Goal: Use online tool/utility

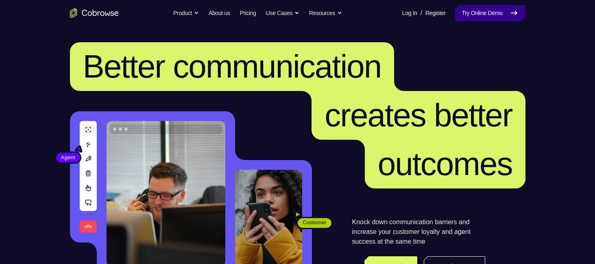
click at [485, 16] on link "Try Online Demo" at bounding box center [490, 13] width 70 height 16
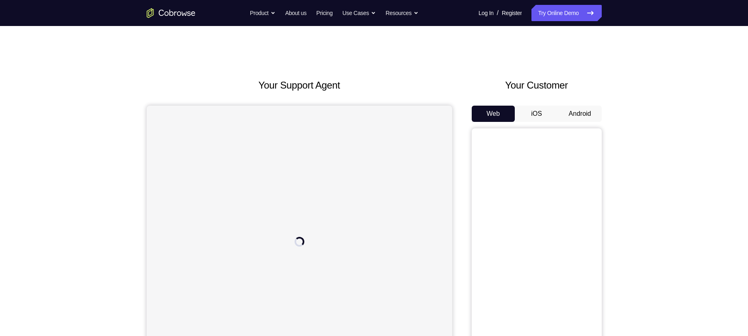
drag, startPoint x: 0, startPoint y: 0, endPoint x: 580, endPoint y: 112, distance: 590.7
click at [580, 112] on button "Android" at bounding box center [579, 114] width 43 height 16
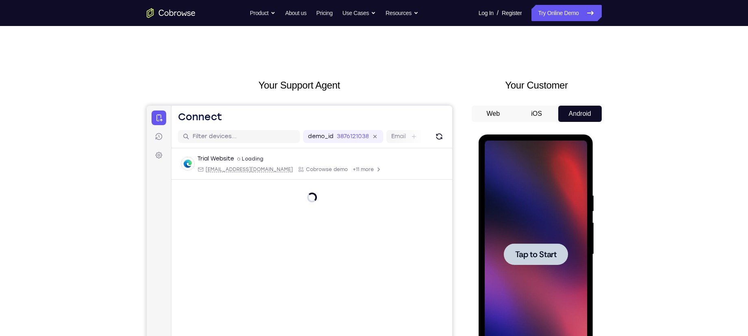
click at [560, 254] on div at bounding box center [536, 254] width 64 height 22
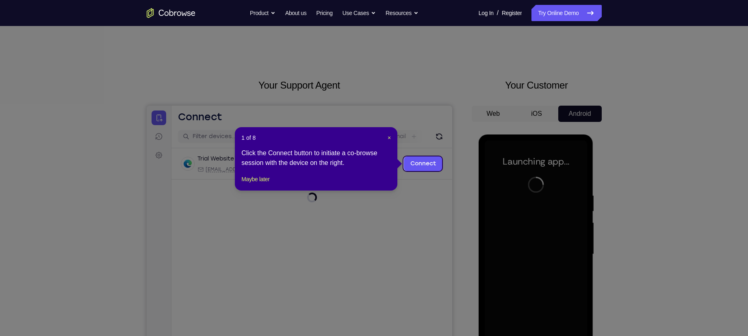
click at [385, 138] on header "1 of 8 ×" at bounding box center [316, 138] width 150 height 8
click at [390, 137] on span "×" at bounding box center [389, 138] width 3 height 7
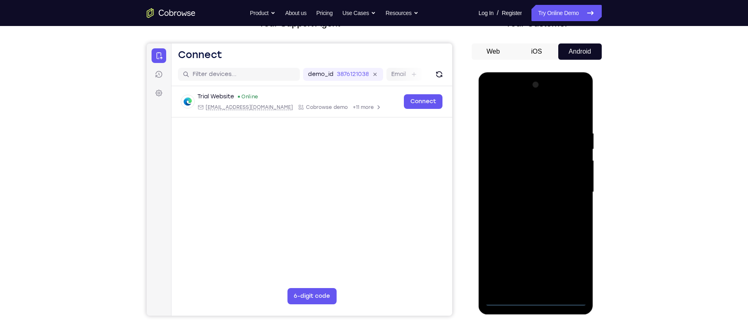
scroll to position [63, 0]
click at [537, 264] on div at bounding box center [536, 192] width 102 height 228
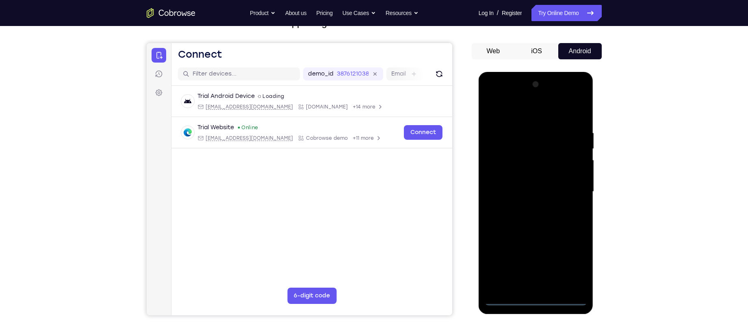
click at [577, 264] on div at bounding box center [536, 192] width 102 height 228
click at [517, 115] on div at bounding box center [536, 192] width 102 height 228
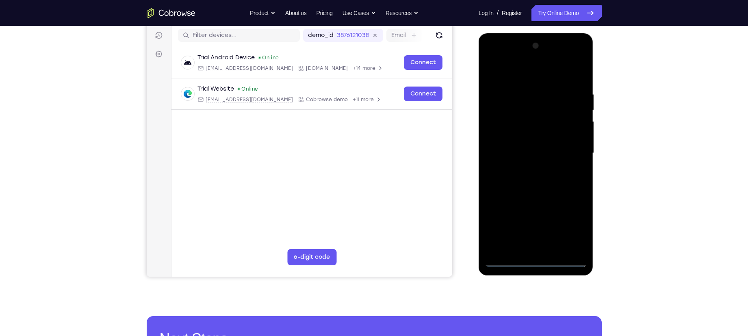
scroll to position [103, 0]
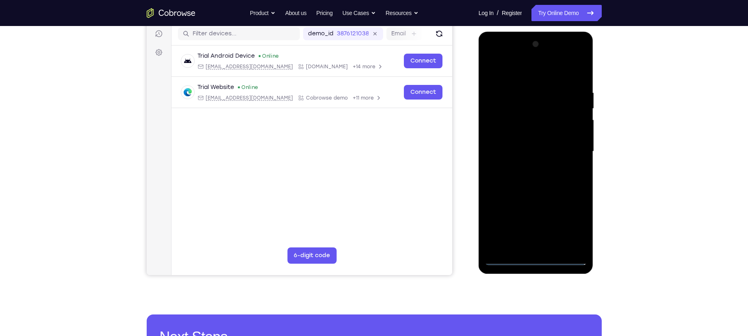
click at [574, 147] on div at bounding box center [536, 152] width 102 height 228
click at [527, 163] on div at bounding box center [536, 152] width 102 height 228
click at [534, 138] on div at bounding box center [536, 152] width 102 height 228
click at [532, 152] on div at bounding box center [536, 152] width 102 height 228
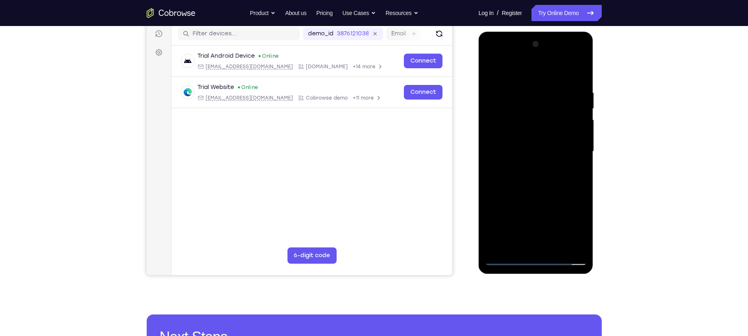
click at [532, 179] on div at bounding box center [536, 152] width 102 height 228
click at [535, 187] on div at bounding box center [536, 152] width 102 height 228
click at [581, 185] on div at bounding box center [536, 152] width 102 height 228
click at [584, 189] on div at bounding box center [536, 152] width 102 height 228
click at [581, 67] on div at bounding box center [536, 152] width 102 height 228
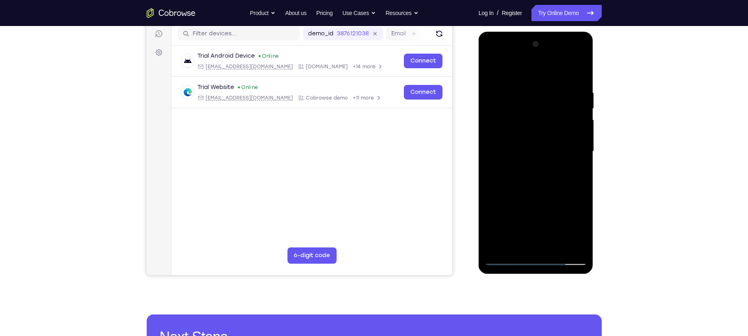
click at [499, 247] on div at bounding box center [536, 152] width 102 height 228
drag, startPoint x: 531, startPoint y: 175, endPoint x: 537, endPoint y: 107, distance: 68.5
click at [537, 107] on div at bounding box center [536, 152] width 102 height 228
drag, startPoint x: 529, startPoint y: 159, endPoint x: 537, endPoint y: 108, distance: 51.5
click at [537, 108] on div at bounding box center [536, 152] width 102 height 228
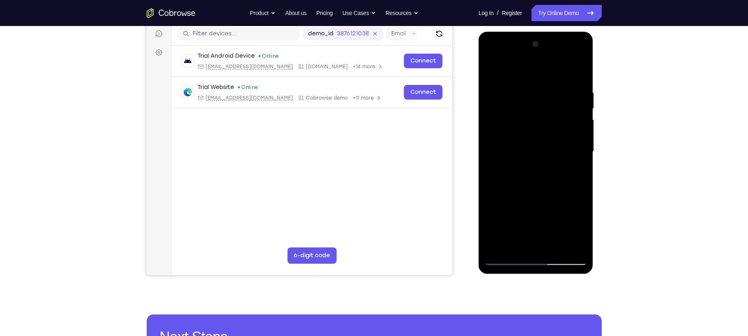
drag, startPoint x: 544, startPoint y: 161, endPoint x: 563, endPoint y: 114, distance: 50.1
click at [563, 114] on div at bounding box center [536, 152] width 102 height 228
drag, startPoint x: 534, startPoint y: 182, endPoint x: 545, endPoint y: 115, distance: 67.7
click at [545, 115] on div at bounding box center [536, 152] width 102 height 228
drag, startPoint x: 537, startPoint y: 168, endPoint x: 549, endPoint y: 106, distance: 63.2
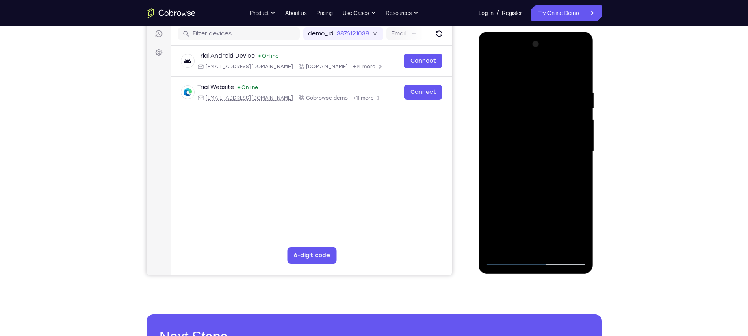
click at [549, 106] on div at bounding box center [536, 152] width 102 height 228
click at [530, 161] on div at bounding box center [536, 152] width 102 height 228
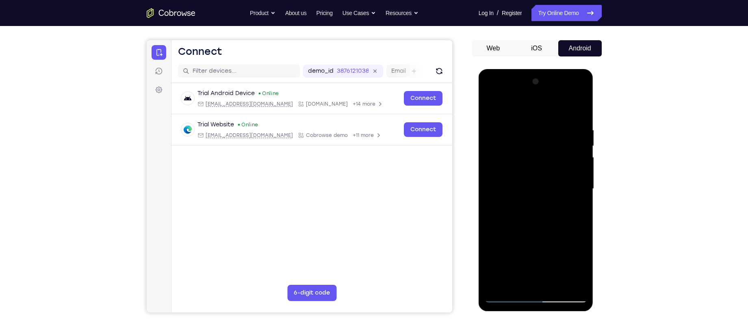
scroll to position [65, 0]
click at [506, 130] on div at bounding box center [536, 190] width 102 height 228
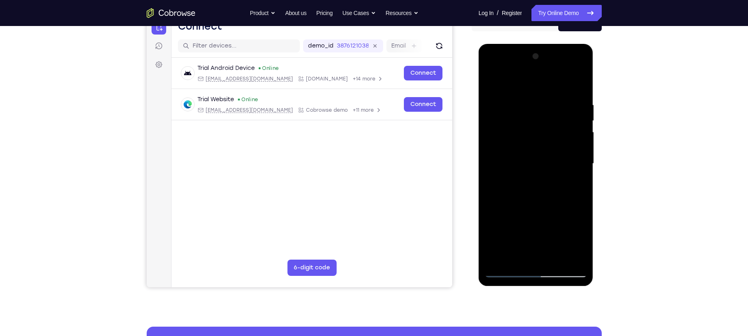
scroll to position [92, 0]
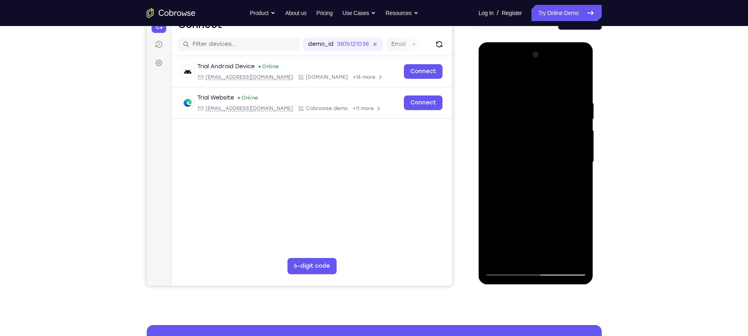
click at [526, 206] on div at bounding box center [536, 162] width 102 height 228
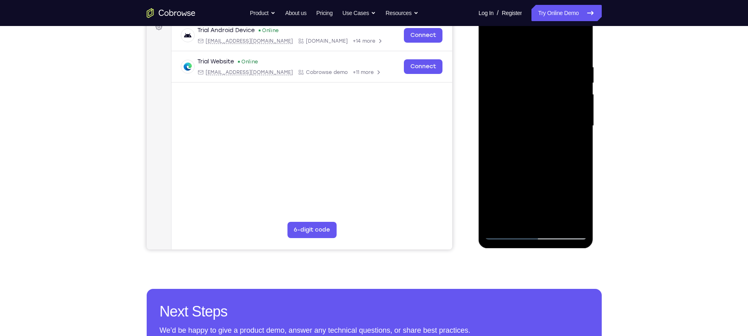
scroll to position [149, 0]
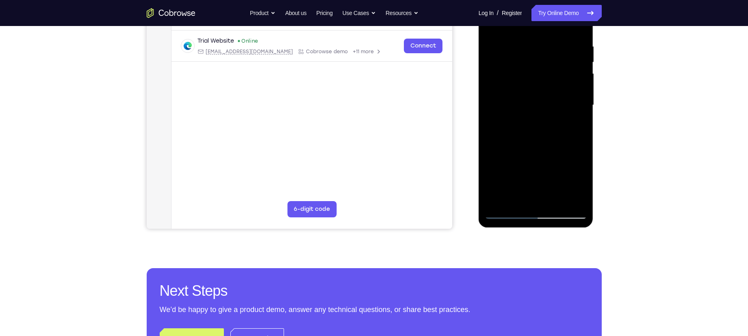
click at [503, 216] on div at bounding box center [536, 105] width 102 height 228
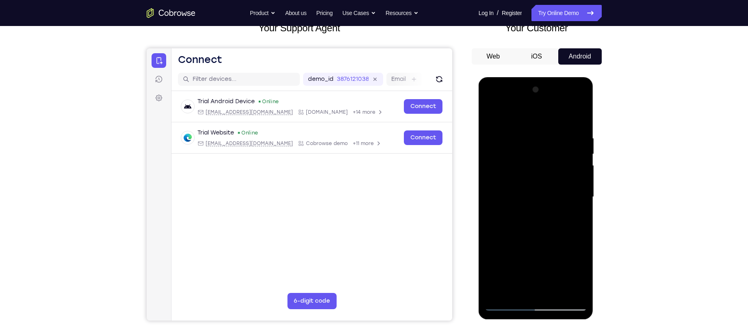
scroll to position [59, 0]
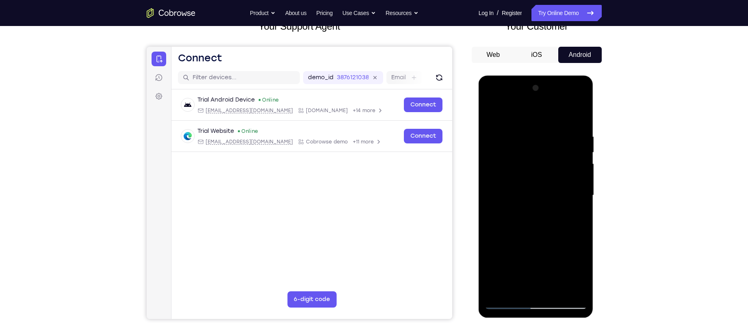
drag, startPoint x: 541, startPoint y: 161, endPoint x: 535, endPoint y: 201, distance: 40.2
click at [535, 201] on div at bounding box center [536, 196] width 102 height 228
click at [524, 130] on div at bounding box center [536, 196] width 102 height 228
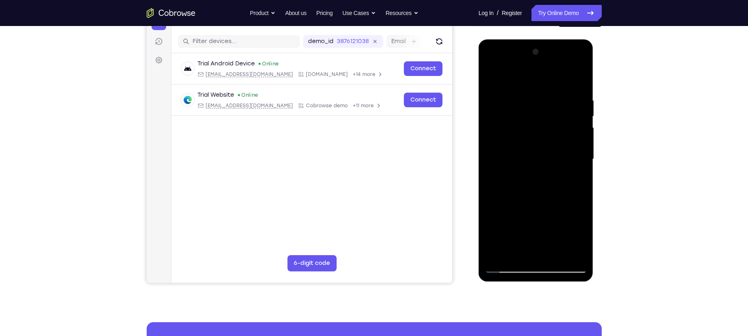
scroll to position [96, 0]
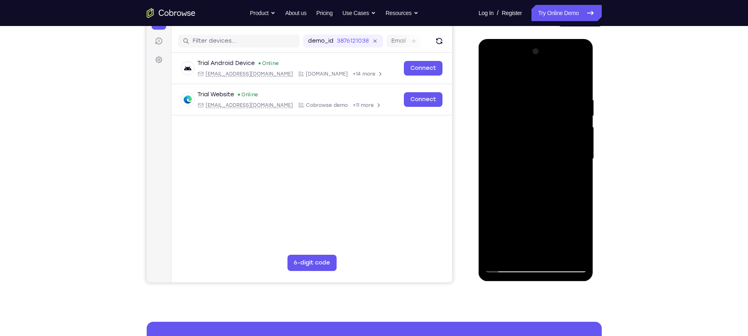
click at [577, 132] on div at bounding box center [536, 159] width 102 height 228
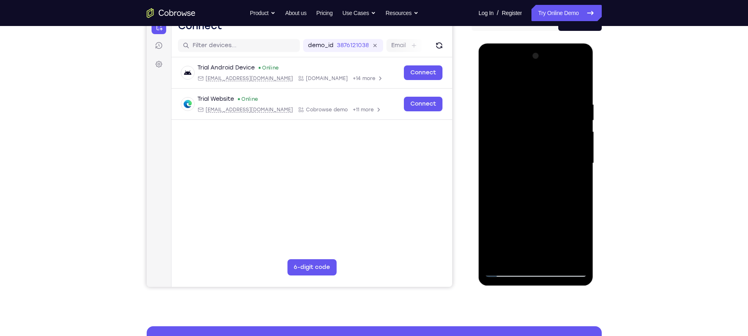
scroll to position [85, 0]
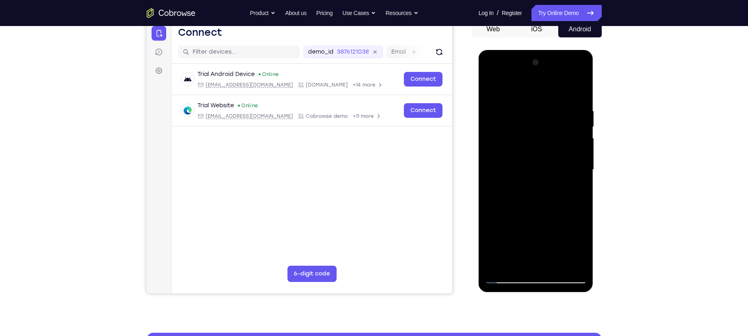
click at [578, 147] on div at bounding box center [536, 170] width 102 height 228
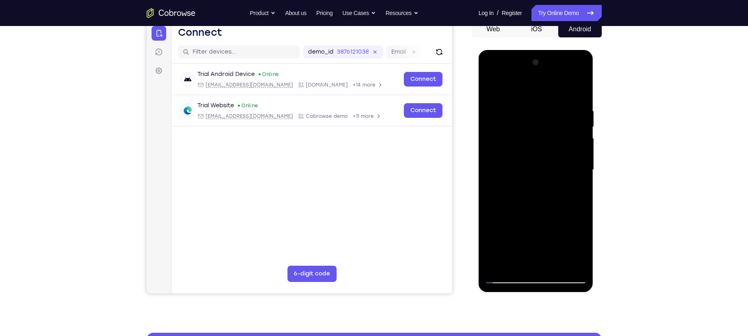
click at [570, 153] on div at bounding box center [536, 170] width 102 height 228
click at [500, 162] on div at bounding box center [536, 170] width 102 height 228
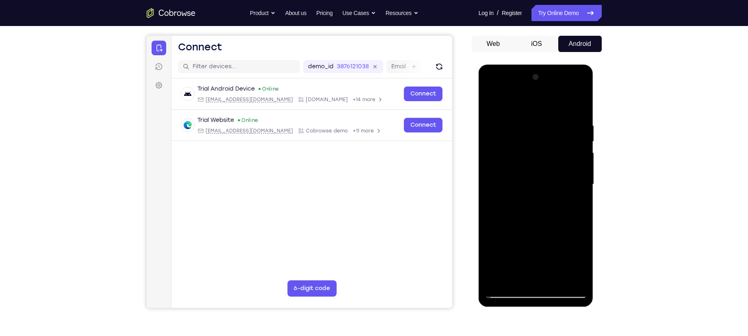
scroll to position [70, 0]
click at [512, 103] on div at bounding box center [536, 185] width 102 height 228
drag, startPoint x: 525, startPoint y: 187, endPoint x: 541, endPoint y: 137, distance: 52.3
click at [541, 137] on div at bounding box center [536, 185] width 102 height 228
drag, startPoint x: 523, startPoint y: 199, endPoint x: 553, endPoint y: 129, distance: 76.1
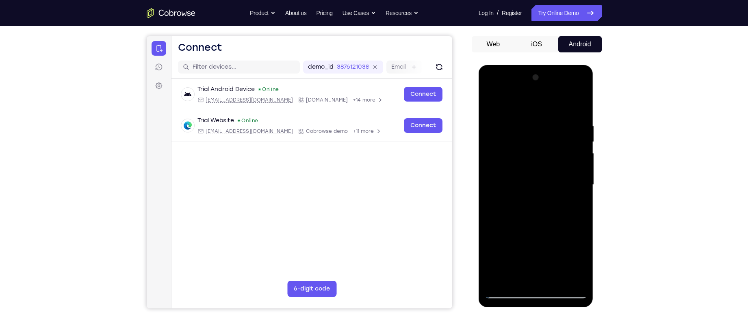
click at [553, 129] on div at bounding box center [536, 185] width 102 height 228
drag, startPoint x: 544, startPoint y: 168, endPoint x: 554, endPoint y: 130, distance: 39.0
click at [554, 130] on div at bounding box center [536, 185] width 102 height 228
drag, startPoint x: 541, startPoint y: 225, endPoint x: 585, endPoint y: 89, distance: 142.3
click at [585, 89] on div at bounding box center [536, 185] width 102 height 228
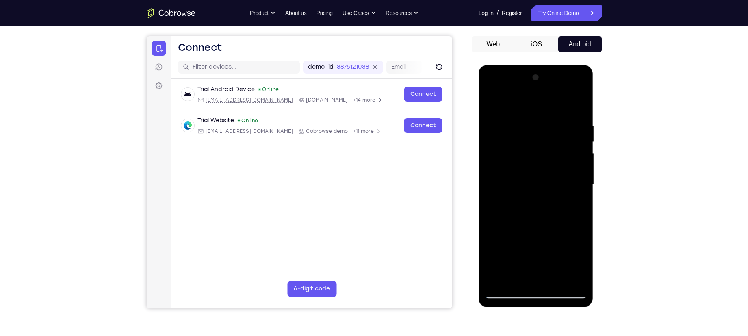
drag, startPoint x: 519, startPoint y: 160, endPoint x: 503, endPoint y: 226, distance: 68.5
click at [503, 226] on div at bounding box center [536, 185] width 102 height 228
drag, startPoint x: 498, startPoint y: 148, endPoint x: 490, endPoint y: 179, distance: 32.2
click at [490, 179] on div at bounding box center [536, 185] width 102 height 228
click at [499, 130] on div at bounding box center [536, 185] width 102 height 228
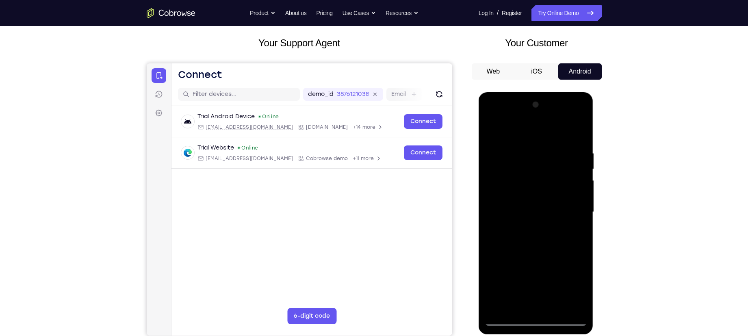
scroll to position [41, 0]
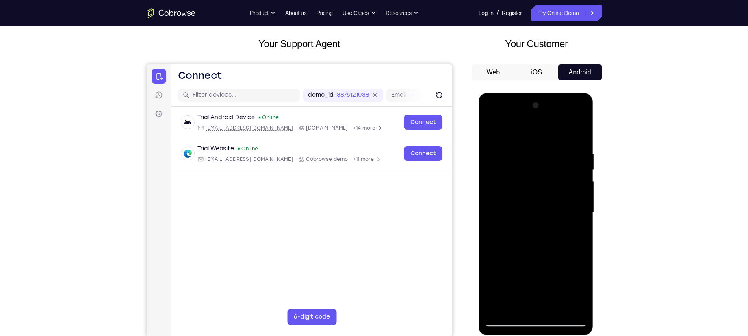
click at [580, 174] on div at bounding box center [536, 213] width 102 height 228
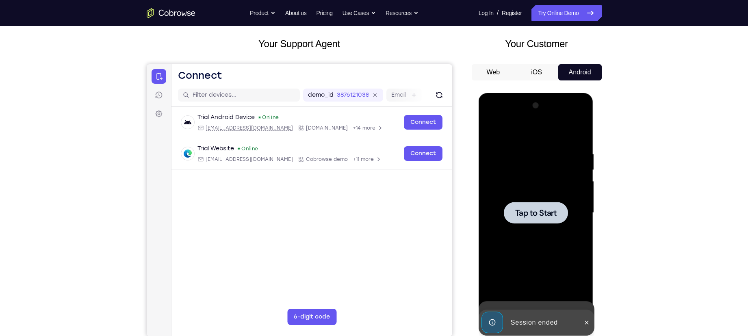
click at [580, 174] on div at bounding box center [536, 213] width 102 height 228
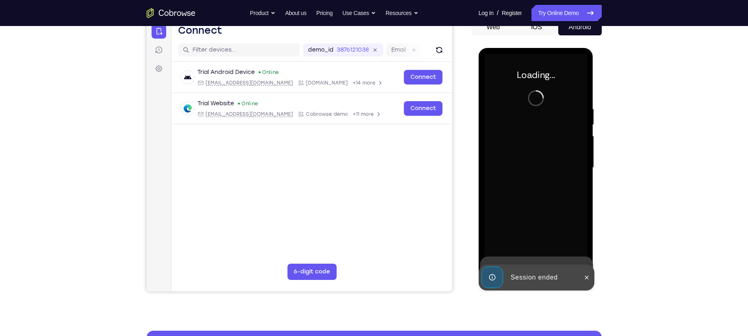
scroll to position [87, 0]
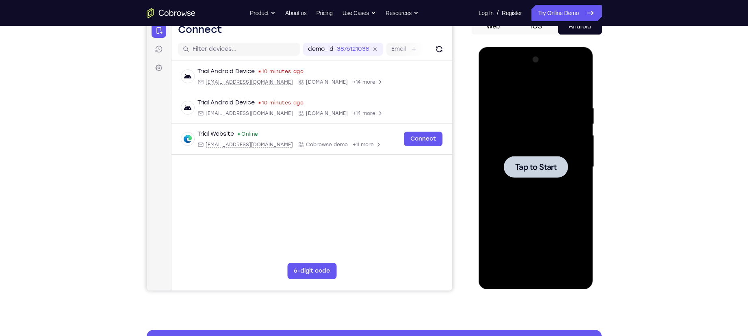
click at [537, 164] on span "Tap to Start" at bounding box center [535, 167] width 41 height 8
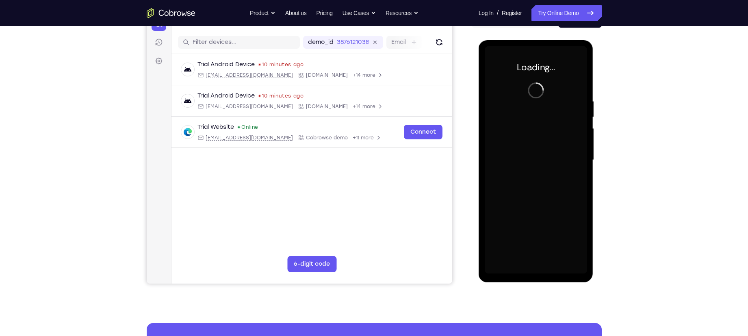
scroll to position [97, 0]
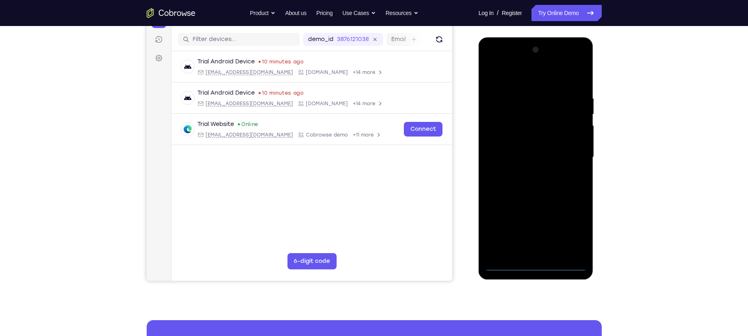
click at [534, 264] on div at bounding box center [536, 157] width 102 height 228
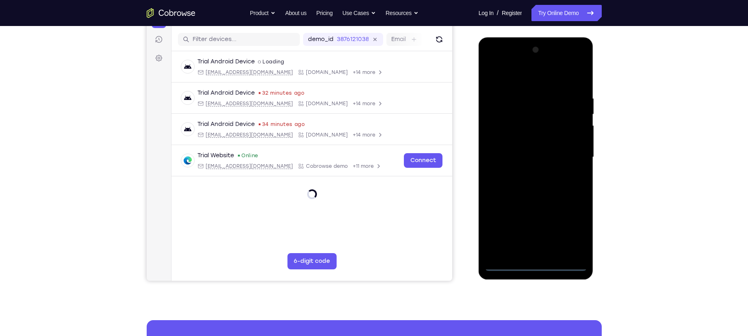
click at [578, 231] on div at bounding box center [536, 157] width 102 height 228
click at [508, 77] on div at bounding box center [536, 157] width 102 height 228
click at [585, 154] on div at bounding box center [536, 157] width 102 height 228
click at [569, 152] on div at bounding box center [536, 157] width 102 height 228
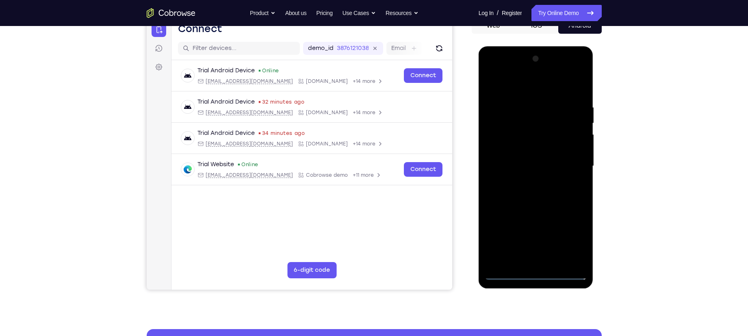
scroll to position [87, 0]
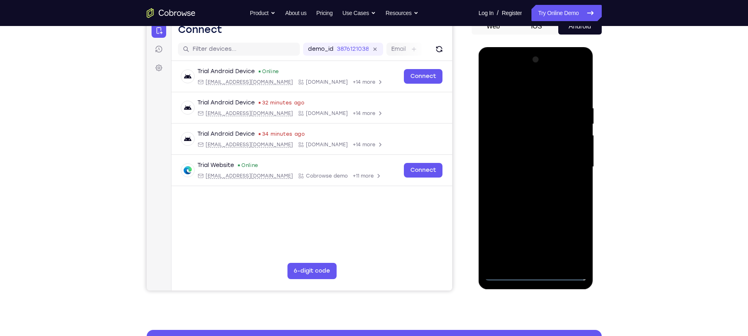
click at [526, 181] on div at bounding box center [536, 167] width 102 height 228
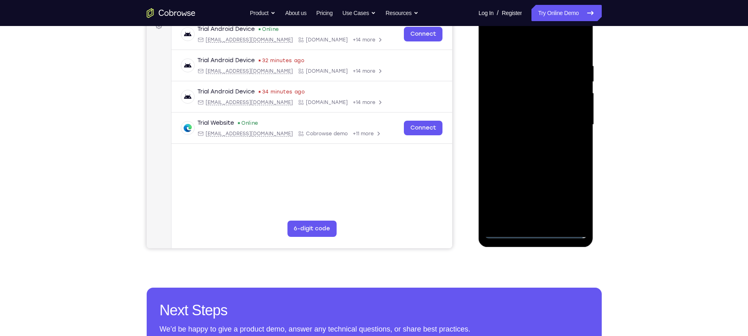
scroll to position [130, 0]
click at [535, 113] on div at bounding box center [536, 125] width 102 height 228
click at [534, 110] on div at bounding box center [536, 125] width 102 height 228
click at [532, 124] on div at bounding box center [536, 125] width 102 height 228
click at [539, 157] on div at bounding box center [536, 125] width 102 height 228
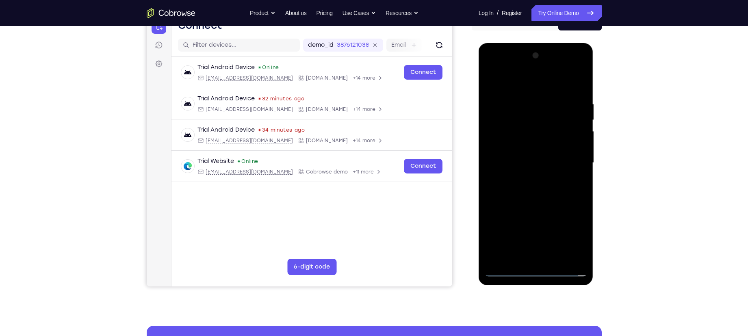
scroll to position [89, 0]
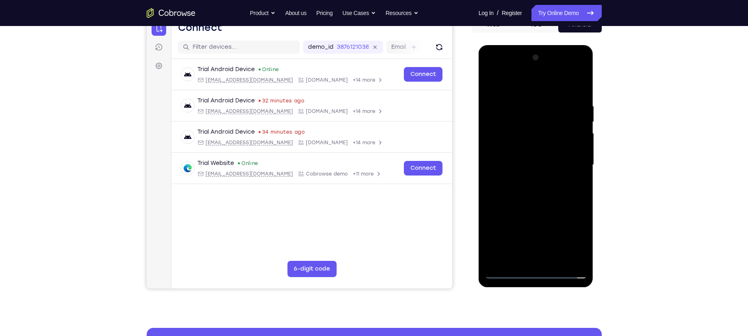
click at [541, 188] on div at bounding box center [536, 165] width 102 height 228
drag, startPoint x: 528, startPoint y: 92, endPoint x: 585, endPoint y: 105, distance: 58.5
click at [569, 97] on div at bounding box center [536, 165] width 102 height 228
click at [535, 190] on div at bounding box center [536, 165] width 102 height 228
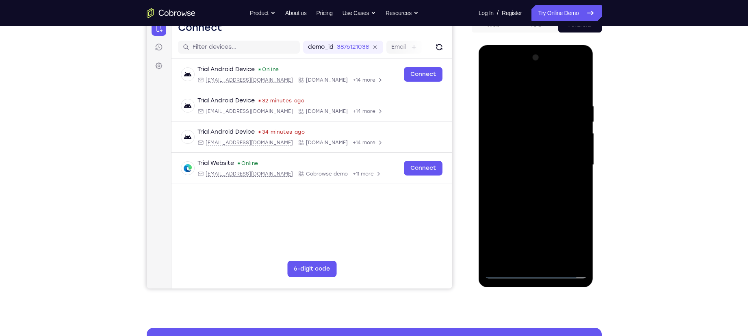
click at [535, 190] on div at bounding box center [536, 165] width 102 height 228
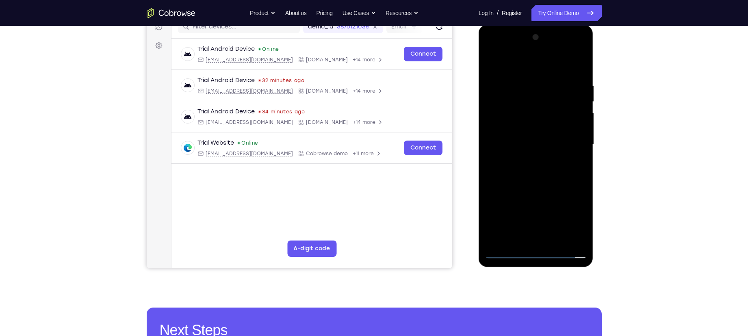
scroll to position [110, 0]
click at [534, 183] on div at bounding box center [536, 144] width 102 height 228
click at [582, 180] on div at bounding box center [536, 144] width 102 height 228
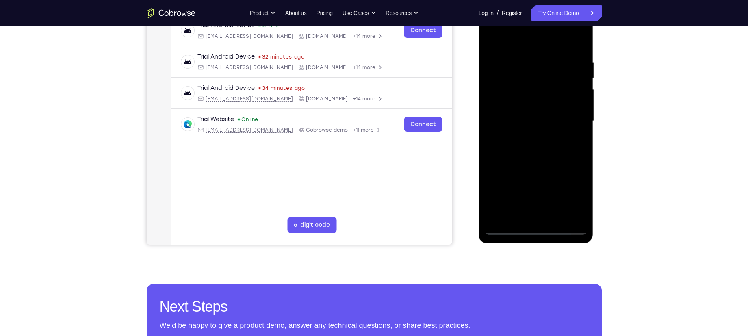
scroll to position [134, 0]
click at [517, 219] on div at bounding box center [536, 121] width 102 height 228
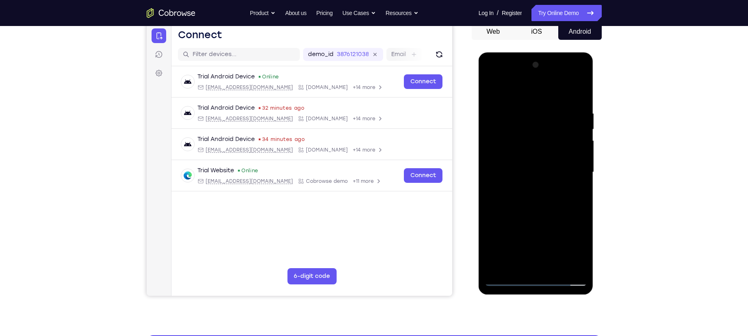
scroll to position [81, 0]
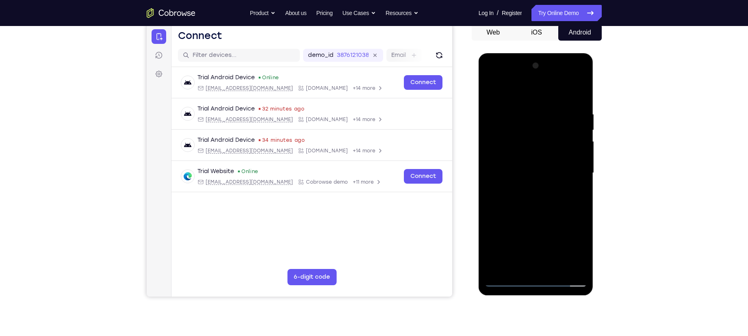
click at [526, 92] on div at bounding box center [536, 173] width 102 height 228
click at [503, 137] on div at bounding box center [536, 173] width 102 height 228
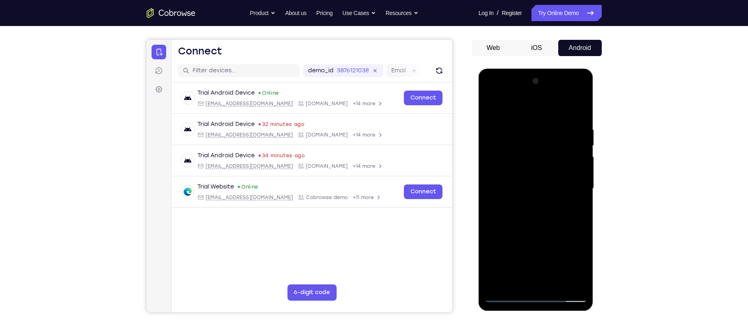
scroll to position [65, 0]
click at [524, 137] on div at bounding box center [536, 189] width 102 height 228
click at [492, 107] on div at bounding box center [536, 189] width 102 height 228
click at [528, 105] on div at bounding box center [536, 189] width 102 height 228
click at [497, 122] on div at bounding box center [536, 189] width 102 height 228
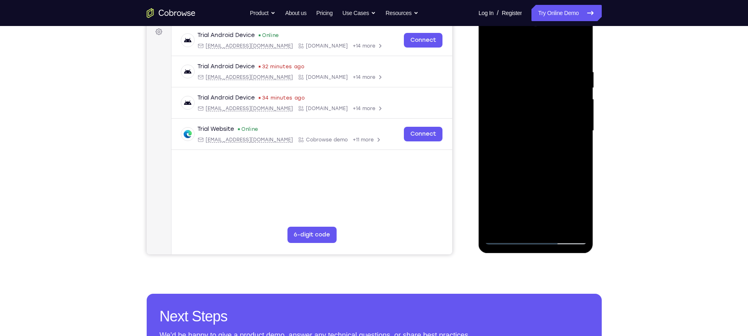
scroll to position [126, 0]
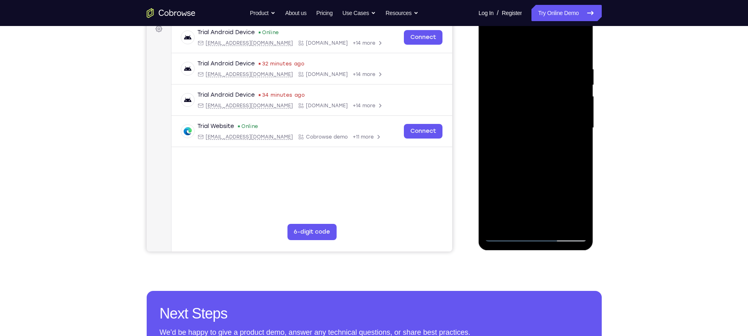
drag, startPoint x: 514, startPoint y: 170, endPoint x: 521, endPoint y: 121, distance: 50.1
drag, startPoint x: 42, startPoint y: 113, endPoint x: 474, endPoint y: 143, distance: 432.8
click at [0, 0] on div at bounding box center [0, 0] width 0 height 0
drag, startPoint x: 511, startPoint y: 159, endPoint x: 516, endPoint y: 114, distance: 44.9
click at [516, 114] on div at bounding box center [536, 128] width 102 height 228
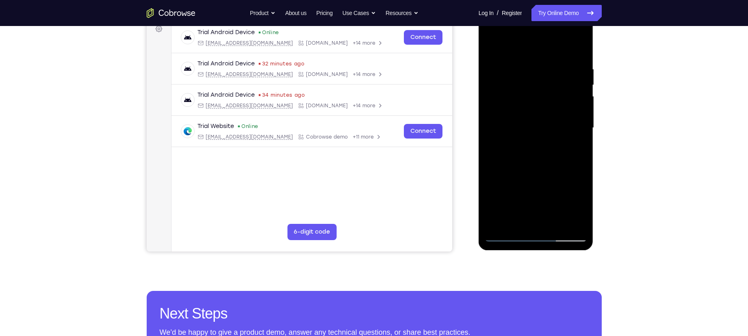
drag, startPoint x: 522, startPoint y: 170, endPoint x: 528, endPoint y: 117, distance: 52.7
click at [528, 117] on div at bounding box center [536, 128] width 102 height 228
click at [561, 169] on div at bounding box center [536, 128] width 102 height 228
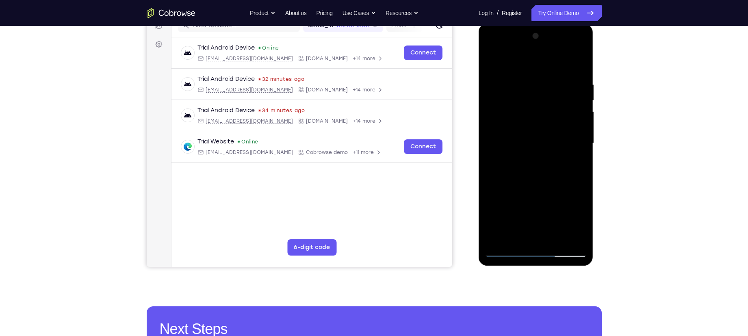
drag, startPoint x: 545, startPoint y: 135, endPoint x: 535, endPoint y: 168, distance: 34.5
click at [535, 168] on div at bounding box center [536, 144] width 102 height 228
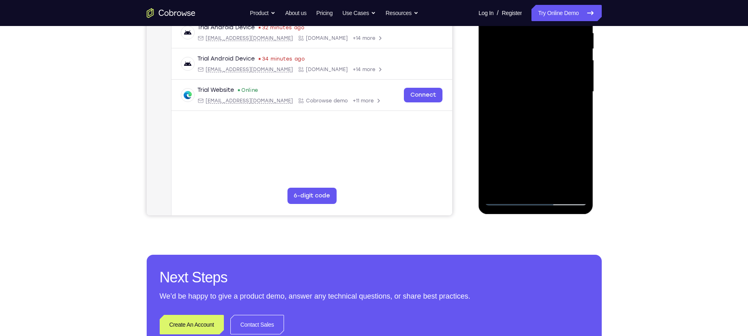
scroll to position [163, 0]
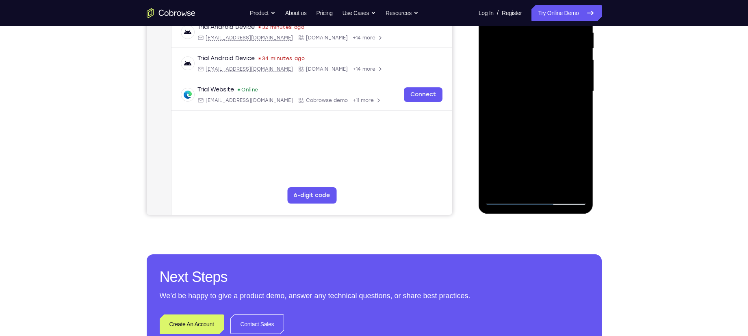
click at [509, 202] on div at bounding box center [536, 92] width 102 height 228
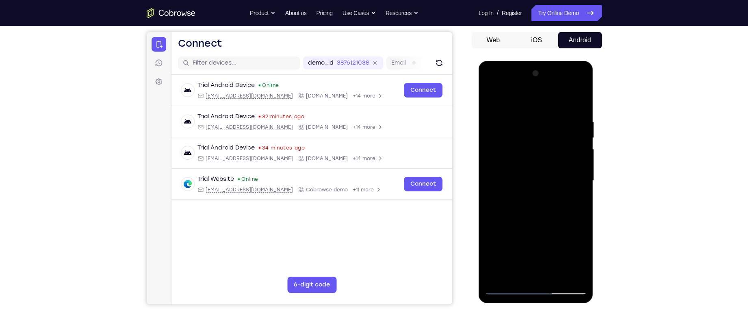
scroll to position [73, 0]
click at [492, 114] on div at bounding box center [536, 181] width 102 height 228
click at [573, 154] on div at bounding box center [536, 181] width 102 height 228
click at [490, 142] on div at bounding box center [536, 181] width 102 height 228
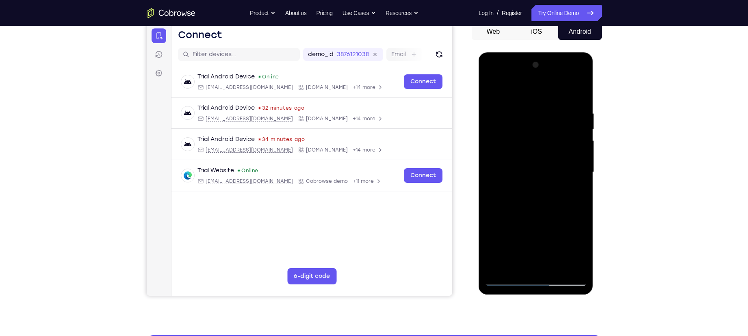
scroll to position [154, 0]
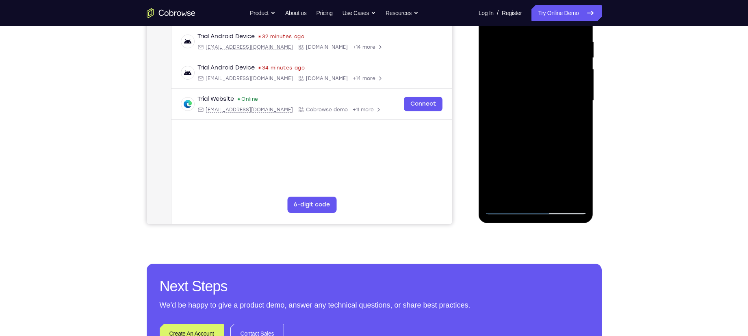
click at [521, 194] on div at bounding box center [536, 101] width 102 height 228
click at [549, 135] on div at bounding box center [536, 101] width 102 height 228
click at [521, 89] on div at bounding box center [536, 101] width 102 height 228
click at [578, 139] on div at bounding box center [536, 101] width 102 height 228
click at [507, 209] on div at bounding box center [536, 101] width 102 height 228
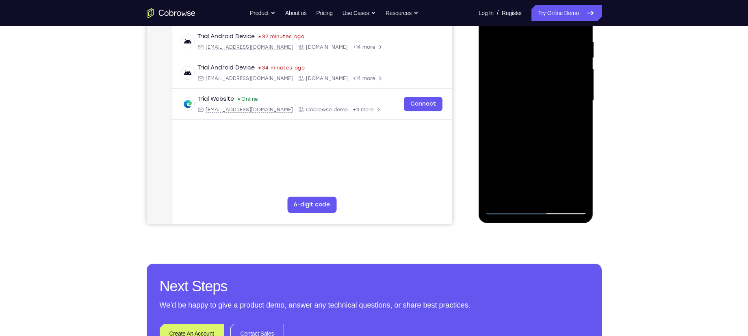
scroll to position [91, 0]
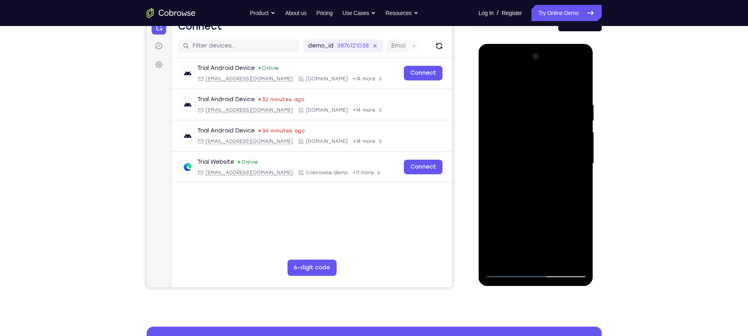
click at [510, 113] on div at bounding box center [536, 164] width 102 height 228
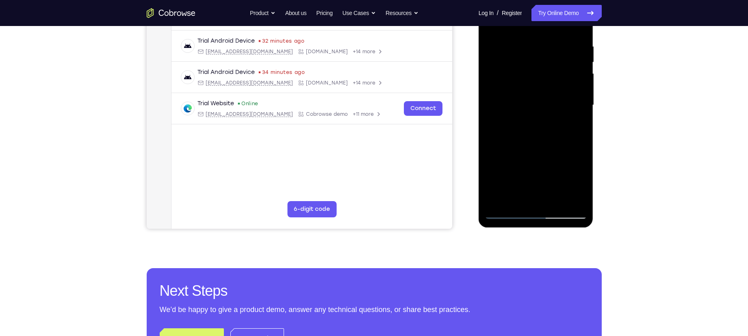
click at [525, 195] on div at bounding box center [536, 105] width 102 height 228
drag, startPoint x: 526, startPoint y: 179, endPoint x: 547, endPoint y: 75, distance: 105.8
drag, startPoint x: 68, startPoint y: 90, endPoint x: 470, endPoint y: 135, distance: 404.5
click at [470, 135] on div "Your Support Agent Your Customer Web iOS Android" at bounding box center [374, 79] width 455 height 300
drag, startPoint x: 501, startPoint y: 155, endPoint x: 514, endPoint y: 77, distance: 78.7
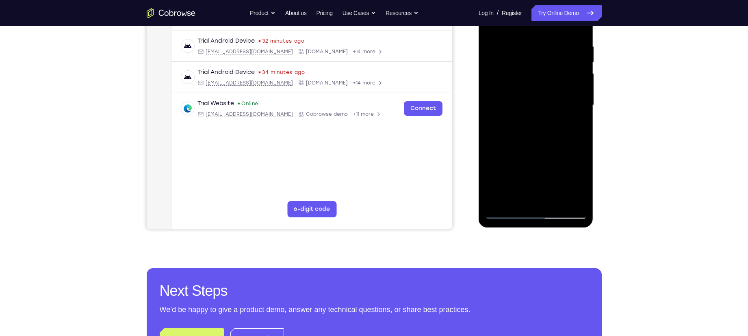
click at [514, 77] on div at bounding box center [536, 105] width 102 height 228
drag, startPoint x: 502, startPoint y: 174, endPoint x: 515, endPoint y: 109, distance: 65.6
click at [515, 109] on div at bounding box center [536, 105] width 102 height 228
drag, startPoint x: 523, startPoint y: 185, endPoint x: 531, endPoint y: 111, distance: 74.4
click at [531, 111] on div at bounding box center [536, 105] width 102 height 228
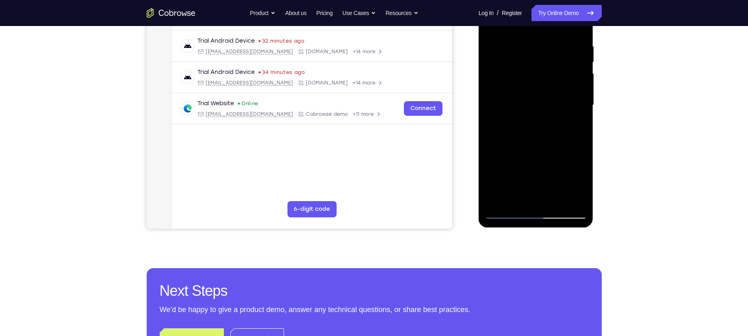
click at [495, 180] on div at bounding box center [536, 105] width 102 height 228
click at [506, 90] on div at bounding box center [536, 105] width 102 height 228
click at [567, 197] on div at bounding box center [536, 105] width 102 height 228
click at [506, 215] on div at bounding box center [536, 105] width 102 height 228
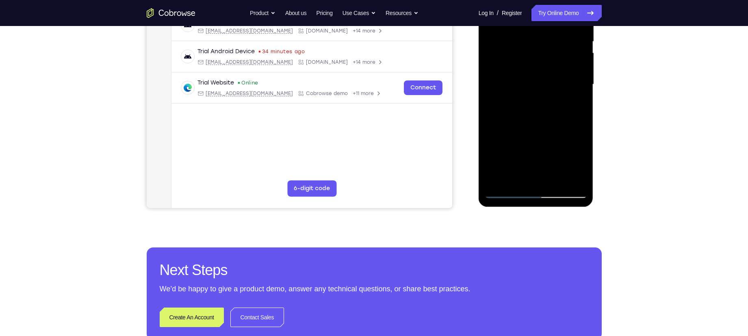
scroll to position [176, 0]
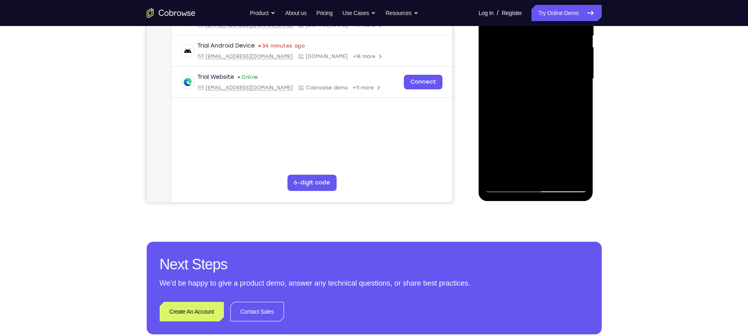
click at [507, 184] on div at bounding box center [536, 79] width 102 height 228
click at [507, 188] on div at bounding box center [536, 79] width 102 height 228
click at [517, 172] on div at bounding box center [536, 79] width 102 height 228
click at [547, 128] on div at bounding box center [536, 79] width 102 height 228
click at [535, 141] on div at bounding box center [536, 79] width 102 height 228
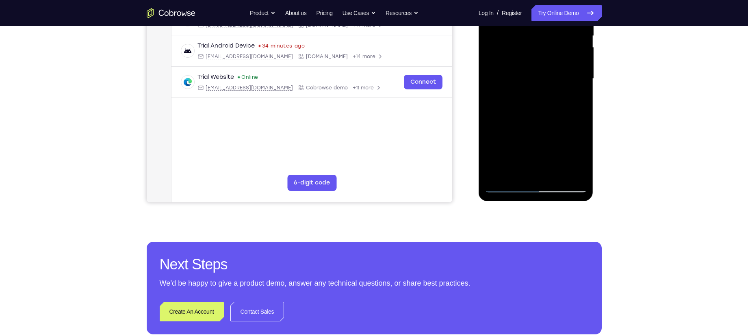
click at [563, 146] on div at bounding box center [536, 79] width 102 height 228
click at [528, 143] on div at bounding box center [536, 79] width 102 height 228
click at [555, 129] on div at bounding box center [536, 79] width 102 height 228
click at [542, 173] on div at bounding box center [536, 79] width 102 height 228
click at [535, 116] on div at bounding box center [536, 79] width 102 height 228
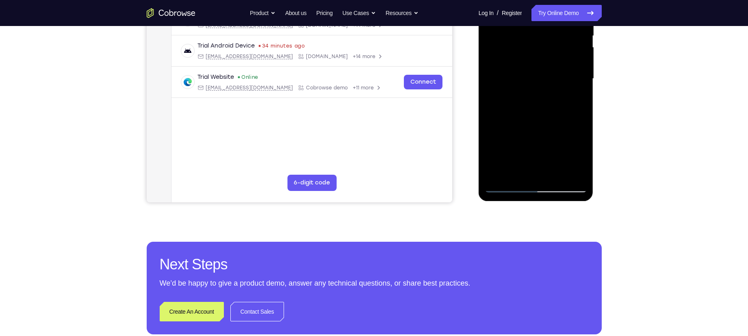
click at [534, 96] on div at bounding box center [536, 79] width 102 height 228
click at [550, 172] on div at bounding box center [536, 79] width 102 height 228
click at [574, 172] on div at bounding box center [536, 79] width 102 height 228
click at [510, 186] on div at bounding box center [536, 79] width 102 height 228
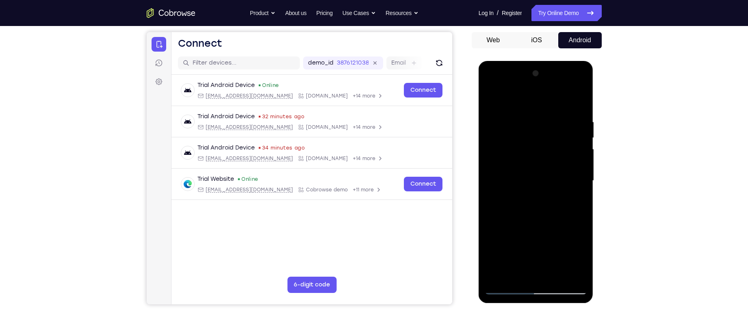
scroll to position [72, 0]
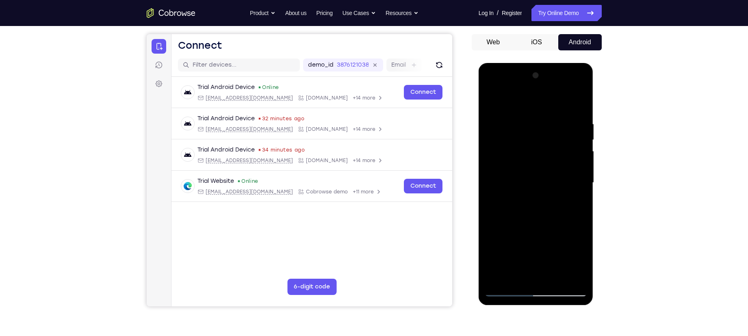
click at [573, 200] on div at bounding box center [536, 183] width 102 height 228
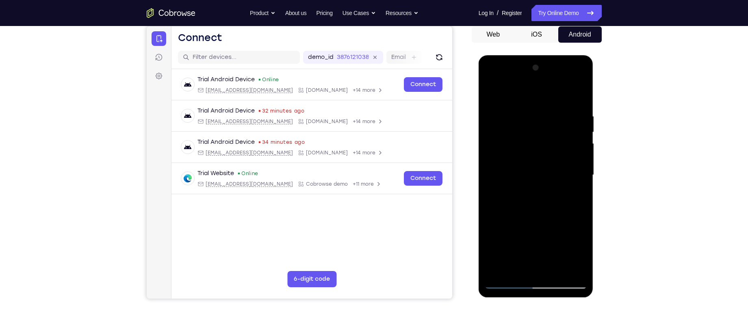
scroll to position [80, 0]
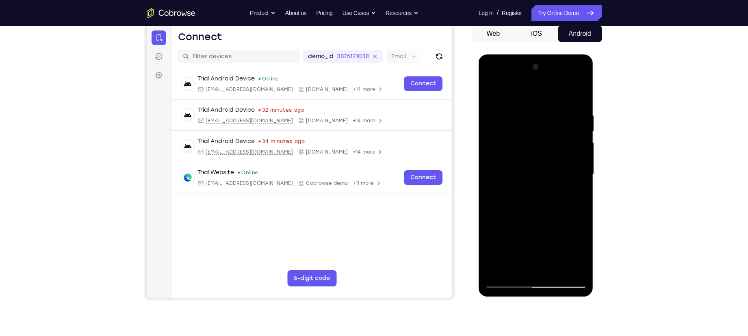
drag, startPoint x: 544, startPoint y: 117, endPoint x: 531, endPoint y: 166, distance: 50.4
click at [531, 166] on div at bounding box center [536, 175] width 102 height 228
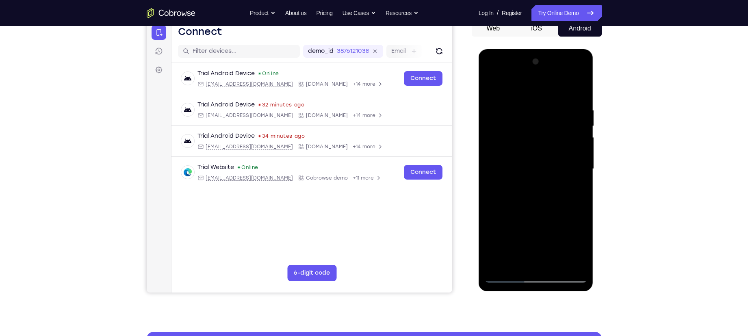
drag, startPoint x: 531, startPoint y: 155, endPoint x: 532, endPoint y: 131, distance: 24.0
click at [532, 131] on div at bounding box center [536, 169] width 102 height 228
drag, startPoint x: 535, startPoint y: 168, endPoint x: 544, endPoint y: 112, distance: 56.4
click at [544, 112] on div at bounding box center [536, 169] width 102 height 228
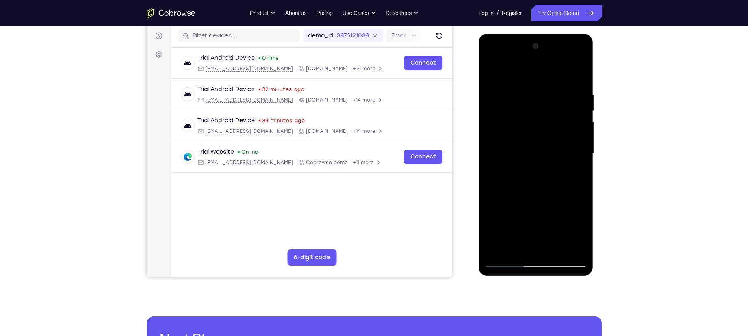
scroll to position [108, 0]
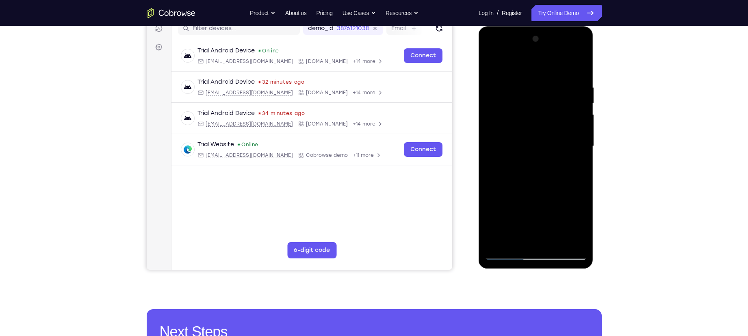
drag, startPoint x: 513, startPoint y: 173, endPoint x: 526, endPoint y: 123, distance: 51.8
drag, startPoint x: 47, startPoint y: 96, endPoint x: 472, endPoint y: 126, distance: 425.8
click at [0, 0] on div at bounding box center [0, 0] width 0 height 0
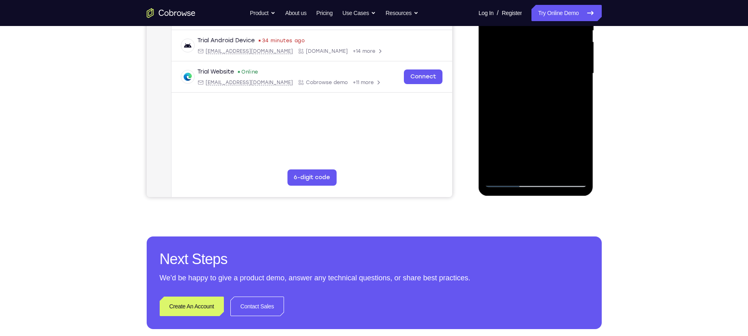
scroll to position [180, 0]
click at [498, 170] on div at bounding box center [536, 74] width 102 height 228
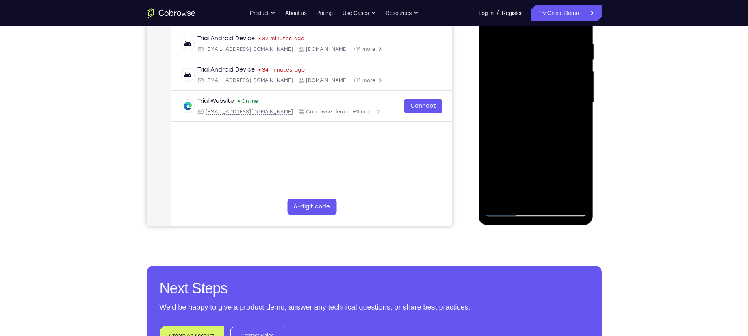
scroll to position [151, 0]
drag, startPoint x: 498, startPoint y: 199, endPoint x: 486, endPoint y: 84, distance: 115.6
click at [486, 84] on div at bounding box center [536, 103] width 102 height 228
drag, startPoint x: 535, startPoint y: 131, endPoint x: 546, endPoint y: 70, distance: 62.4
click at [546, 70] on div at bounding box center [536, 103] width 102 height 228
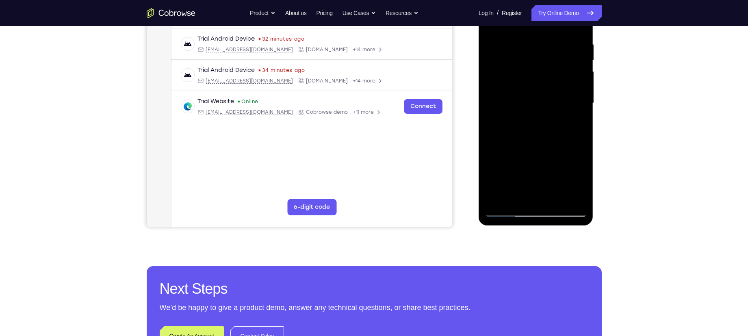
drag, startPoint x: 530, startPoint y: 148, endPoint x: 548, endPoint y: 65, distance: 85.4
click at [548, 65] on div at bounding box center [536, 103] width 102 height 228
drag, startPoint x: 543, startPoint y: 96, endPoint x: 531, endPoint y: 160, distance: 65.0
click at [531, 160] on div at bounding box center [536, 103] width 102 height 228
drag, startPoint x: 525, startPoint y: 149, endPoint x: 507, endPoint y: 191, distance: 45.5
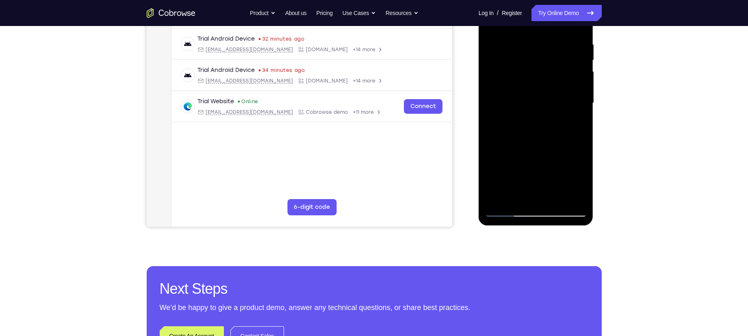
click at [507, 191] on div at bounding box center [536, 103] width 102 height 228
drag, startPoint x: 519, startPoint y: 115, endPoint x: 521, endPoint y: 104, distance: 10.3
click at [521, 104] on div at bounding box center [536, 103] width 102 height 228
drag, startPoint x: 522, startPoint y: 133, endPoint x: 545, endPoint y: 50, distance: 85.9
click at [545, 50] on div at bounding box center [536, 103] width 102 height 228
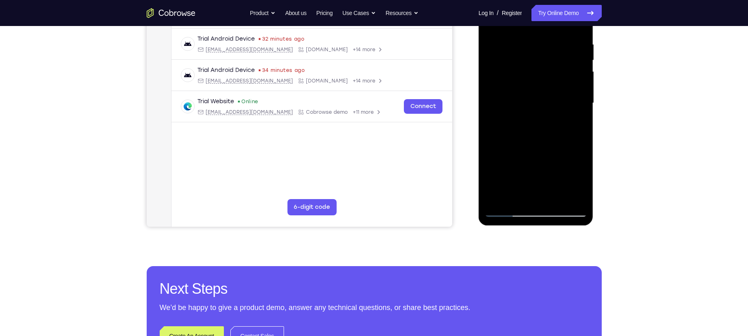
drag, startPoint x: 519, startPoint y: 146, endPoint x: 528, endPoint y: 106, distance: 40.4
click at [528, 106] on div at bounding box center [536, 103] width 102 height 228
drag, startPoint x: 552, startPoint y: 147, endPoint x: 552, endPoint y: 100, distance: 47.6
click at [552, 100] on div at bounding box center [536, 103] width 102 height 228
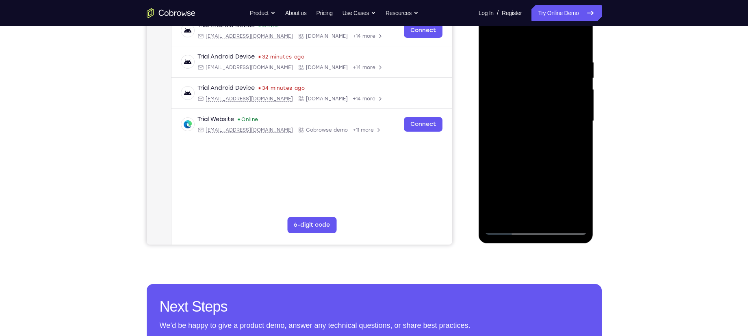
click at [583, 120] on div at bounding box center [536, 121] width 102 height 228
drag, startPoint x: 553, startPoint y: 124, endPoint x: 563, endPoint y: 77, distance: 47.7
click at [563, 77] on div at bounding box center [536, 121] width 102 height 228
drag, startPoint x: 537, startPoint y: 139, endPoint x: 553, endPoint y: 82, distance: 59.2
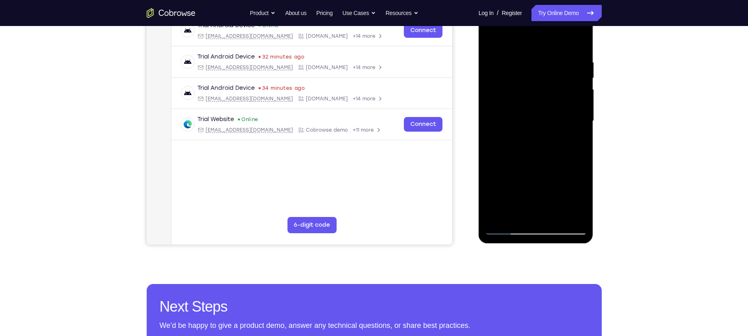
click at [552, 85] on div at bounding box center [536, 121] width 102 height 228
drag, startPoint x: 524, startPoint y: 149, endPoint x: 538, endPoint y: 92, distance: 58.5
click at [538, 92] on div at bounding box center [536, 121] width 102 height 228
drag, startPoint x: 522, startPoint y: 167, endPoint x: 575, endPoint y: 91, distance: 92.6
click at [575, 91] on div at bounding box center [536, 121] width 102 height 228
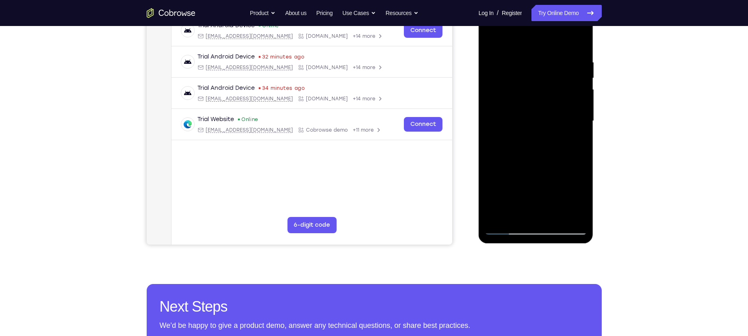
drag, startPoint x: 525, startPoint y: 162, endPoint x: 535, endPoint y: 123, distance: 40.1
click at [535, 123] on div at bounding box center [536, 121] width 102 height 228
click at [580, 123] on div at bounding box center [536, 121] width 102 height 228
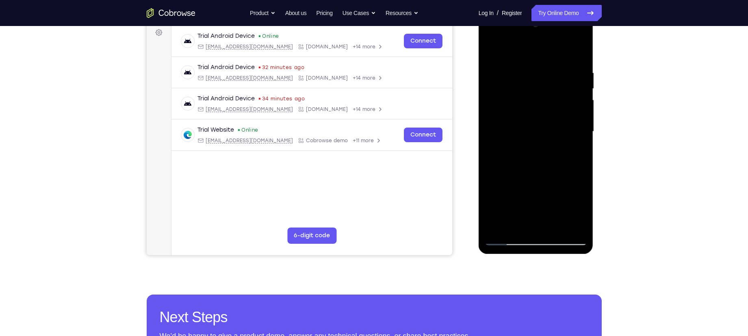
scroll to position [122, 0]
click at [489, 136] on div at bounding box center [536, 132] width 102 height 228
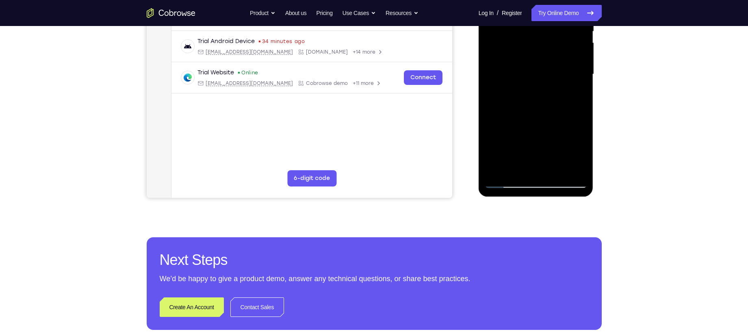
scroll to position [187, 0]
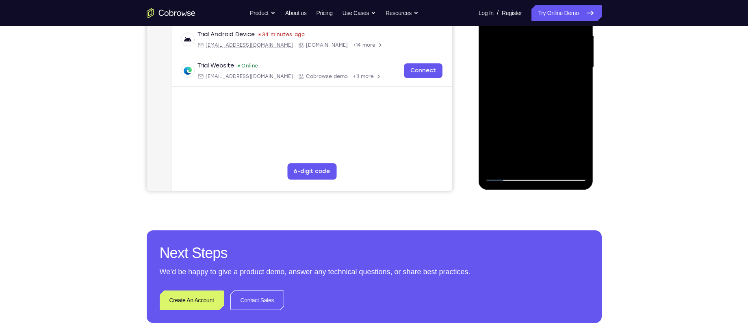
click at [500, 165] on div at bounding box center [536, 68] width 102 height 228
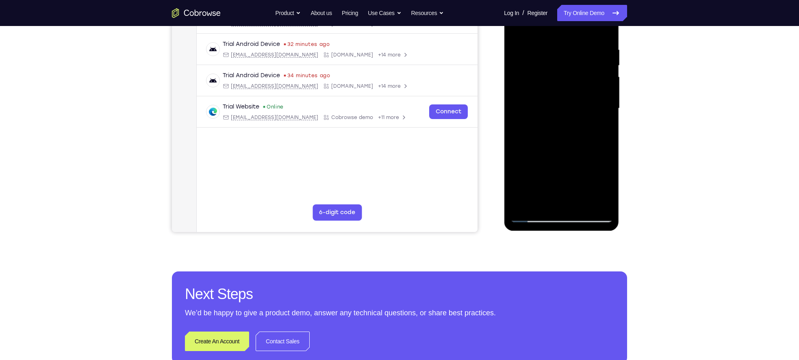
scroll to position [151, 0]
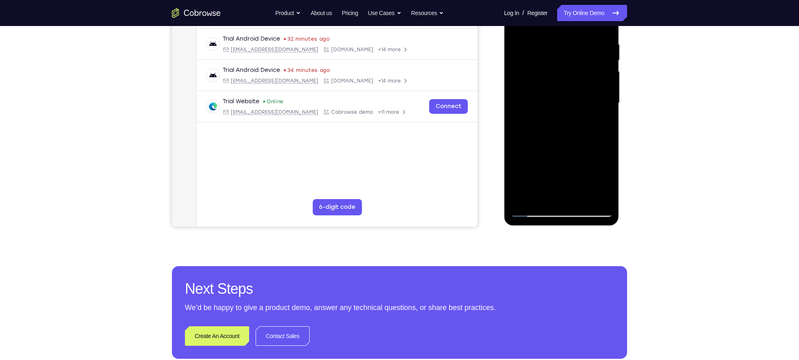
click at [543, 198] on div at bounding box center [561, 103] width 102 height 228
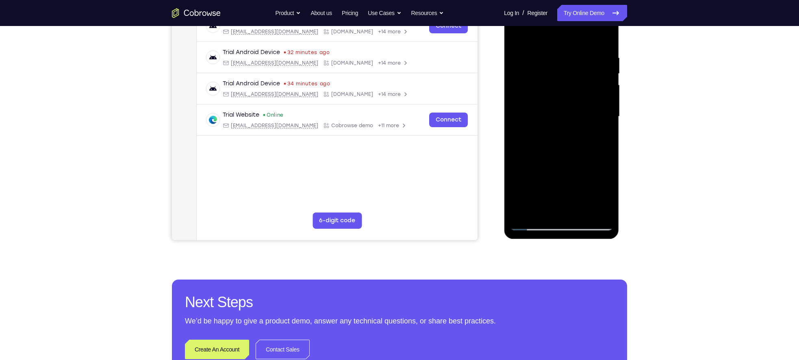
scroll to position [137, 0]
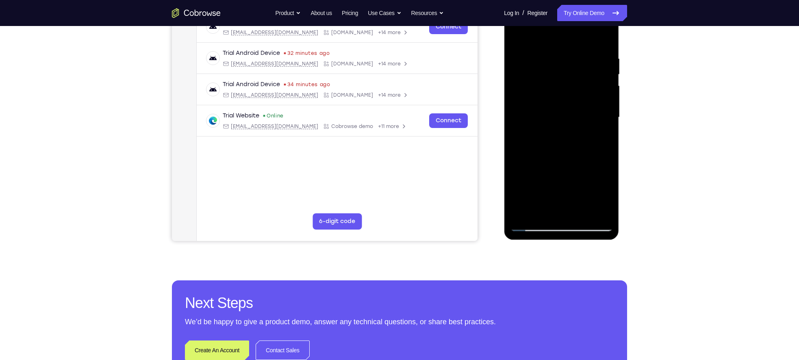
click at [551, 165] on div at bounding box center [561, 118] width 102 height 228
drag, startPoint x: 566, startPoint y: 128, endPoint x: 569, endPoint y: 114, distance: 14.7
click at [569, 114] on div at bounding box center [561, 118] width 102 height 228
click at [594, 120] on div "Your Support Agent Your Customer Web iOS Android Next Steps We’d be happy to gi…" at bounding box center [399, 157] width 520 height 536
click at [594, 124] on div at bounding box center [561, 118] width 102 height 228
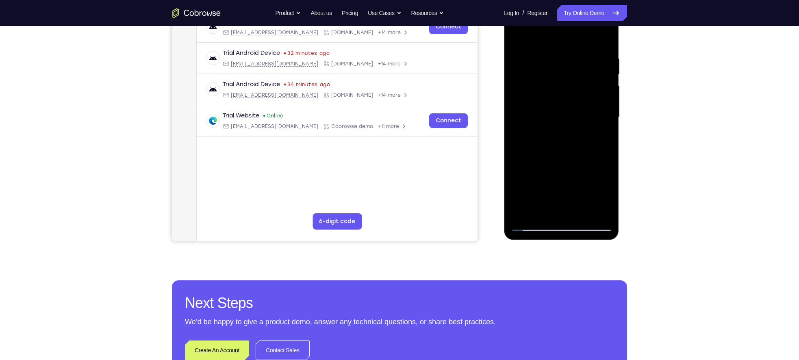
click at [558, 115] on div at bounding box center [561, 118] width 102 height 228
click at [594, 191] on div at bounding box center [561, 118] width 102 height 228
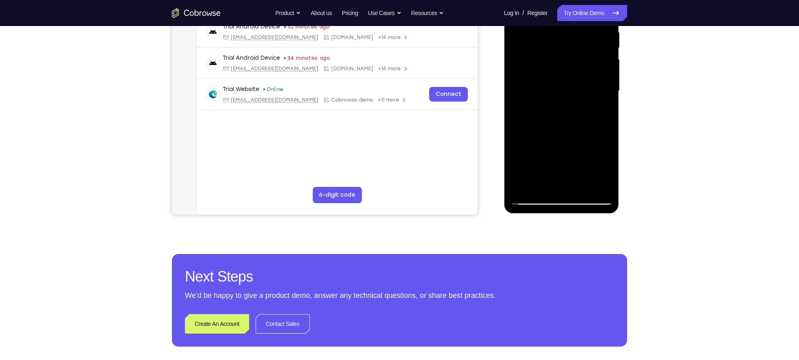
click at [582, 187] on div at bounding box center [561, 91] width 102 height 228
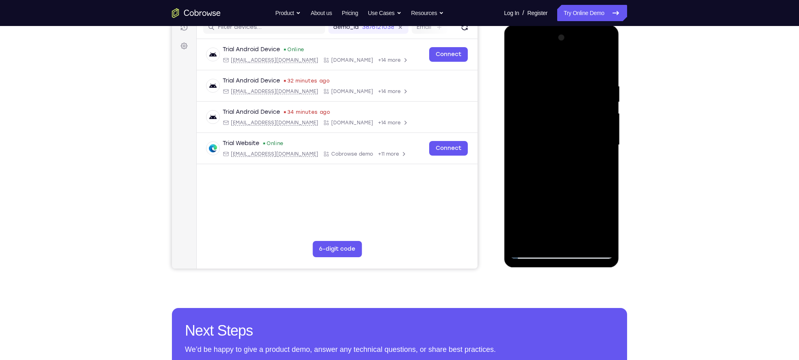
scroll to position [109, 0]
click at [559, 189] on div at bounding box center [561, 146] width 102 height 228
click at [540, 124] on div at bounding box center [561, 146] width 102 height 228
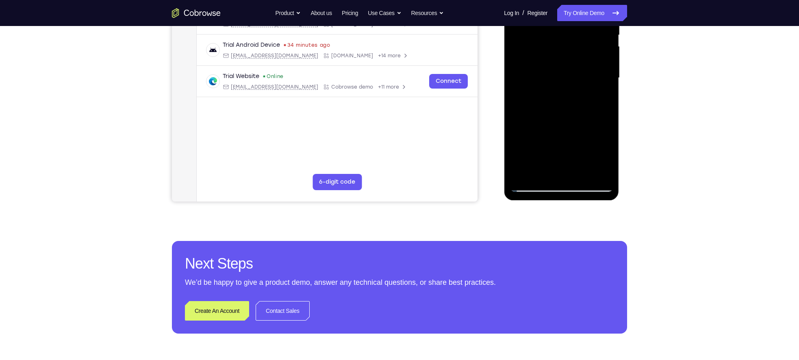
scroll to position [177, 0]
click at [535, 187] on div at bounding box center [561, 78] width 102 height 228
click at [523, 173] on div at bounding box center [561, 78] width 102 height 228
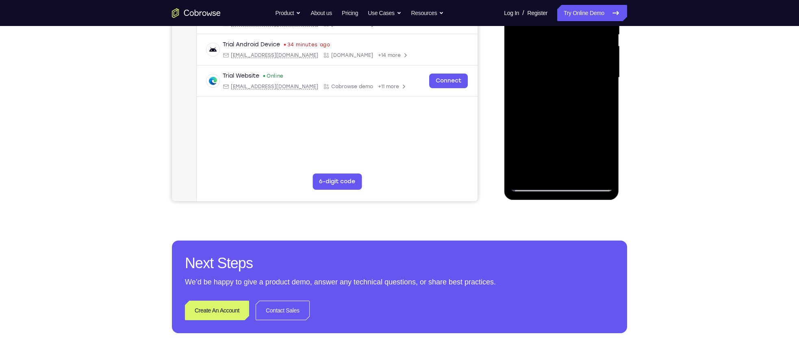
scroll to position [150, 0]
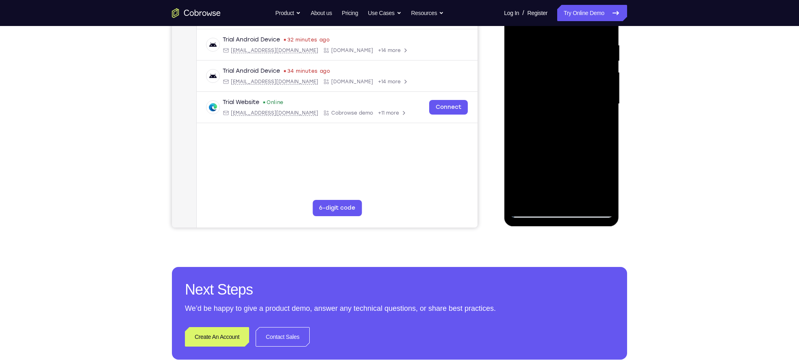
click at [543, 199] on div at bounding box center [561, 104] width 102 height 228
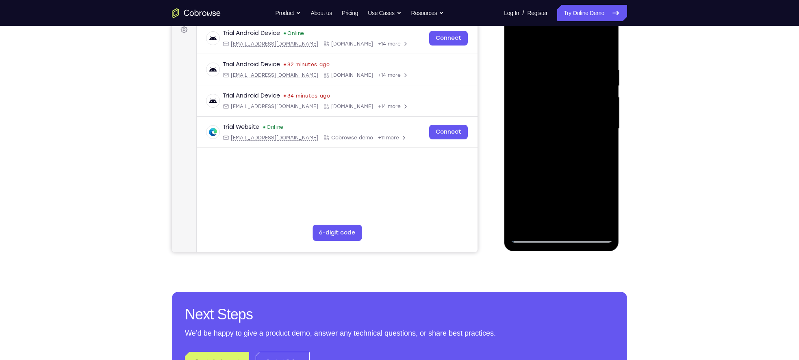
scroll to position [124, 0]
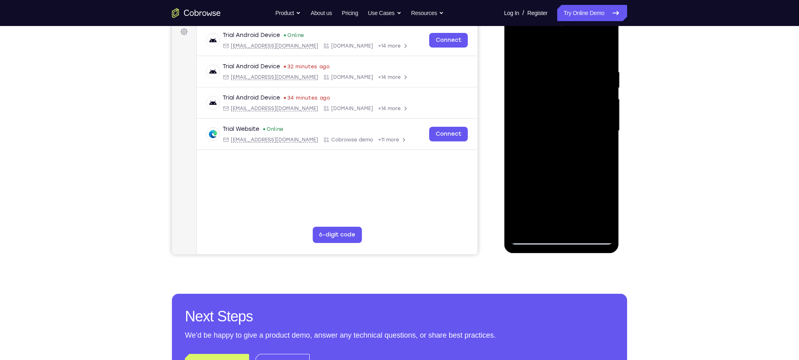
click at [538, 48] on div at bounding box center [561, 131] width 102 height 228
drag, startPoint x: 523, startPoint y: 128, endPoint x: 517, endPoint y: 137, distance: 11.5
click at [517, 137] on div at bounding box center [561, 131] width 102 height 228
drag, startPoint x: 522, startPoint y: 115, endPoint x: 537, endPoint y: 68, distance: 49.5
click at [537, 69] on div at bounding box center [561, 131] width 102 height 228
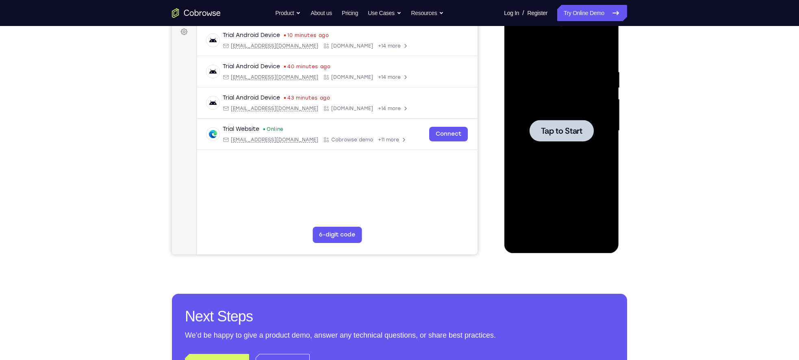
click at [552, 133] on span "Tap to Start" at bounding box center [561, 131] width 41 height 8
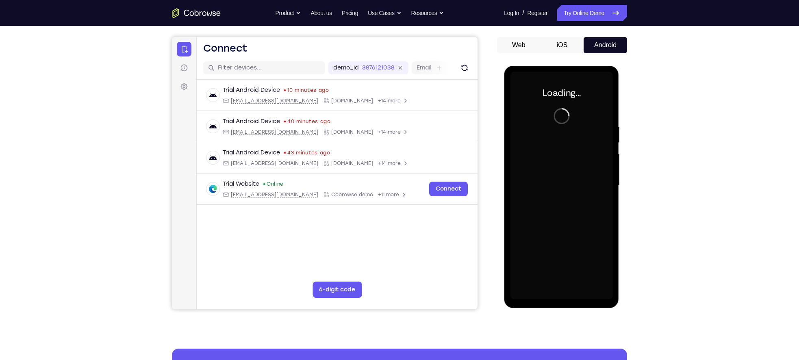
scroll to position [68, 0]
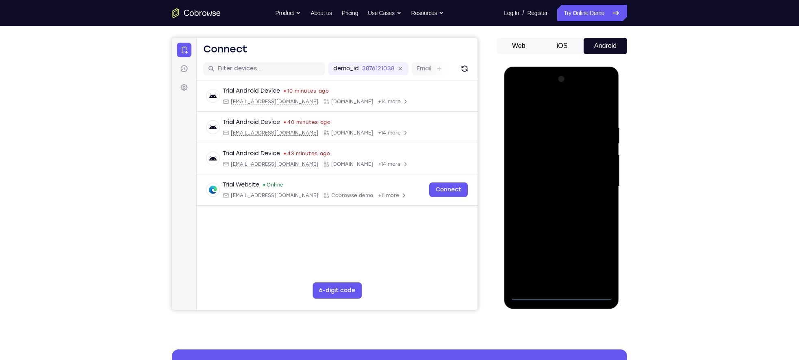
click at [563, 264] on div at bounding box center [561, 187] width 102 height 228
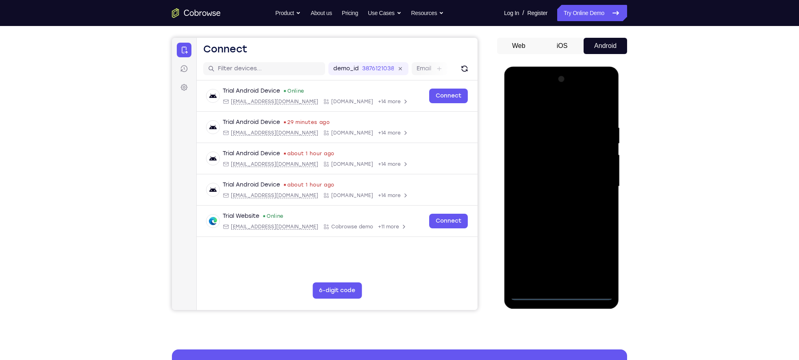
click at [594, 258] on div at bounding box center [561, 187] width 102 height 228
click at [546, 111] on div at bounding box center [561, 187] width 102 height 228
click at [594, 185] on div at bounding box center [561, 187] width 102 height 228
click at [554, 264] on div at bounding box center [561, 187] width 102 height 228
click at [549, 182] on div at bounding box center [561, 187] width 102 height 228
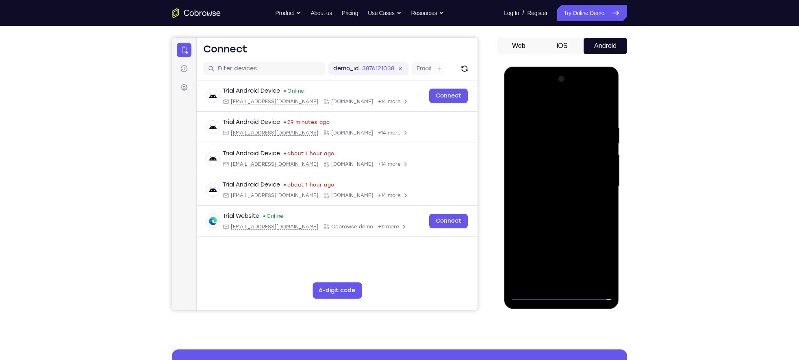
click at [548, 174] on div at bounding box center [561, 187] width 102 height 228
click at [545, 187] on div at bounding box center [561, 187] width 102 height 228
click at [579, 214] on div at bounding box center [561, 187] width 102 height 228
click at [564, 213] on div at bounding box center [561, 187] width 102 height 228
click at [558, 217] on div at bounding box center [561, 187] width 102 height 228
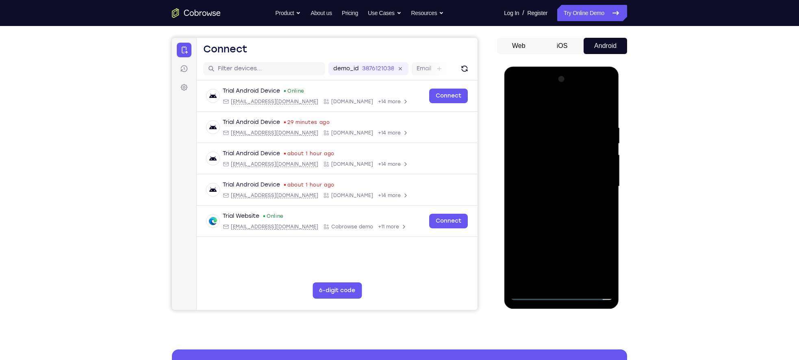
click at [578, 210] on div at bounding box center [561, 187] width 102 height 228
click at [578, 211] on div at bounding box center [561, 187] width 102 height 228
click at [562, 225] on div at bounding box center [561, 187] width 102 height 228
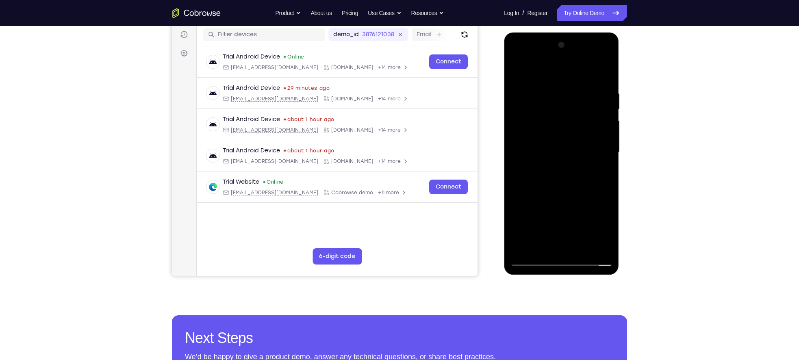
scroll to position [107, 0]
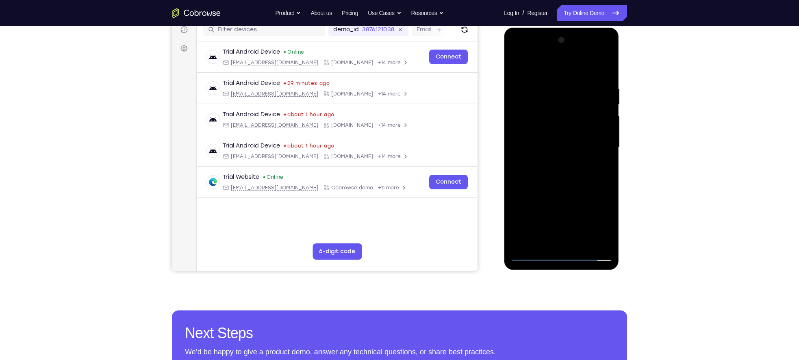
click at [530, 199] on div at bounding box center [561, 148] width 102 height 228
click at [550, 80] on div at bounding box center [561, 148] width 102 height 228
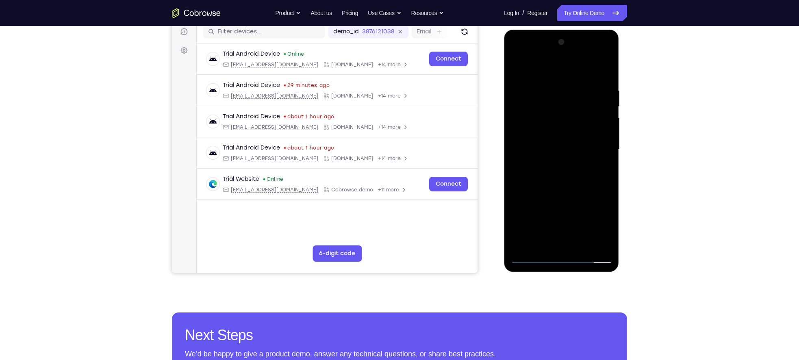
click at [594, 115] on div at bounding box center [561, 150] width 102 height 228
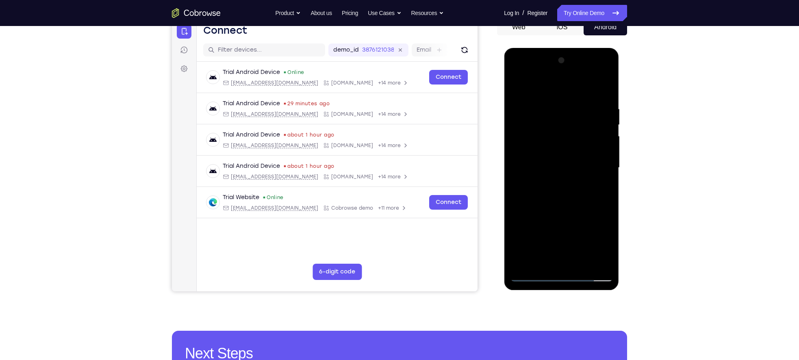
scroll to position [86, 0]
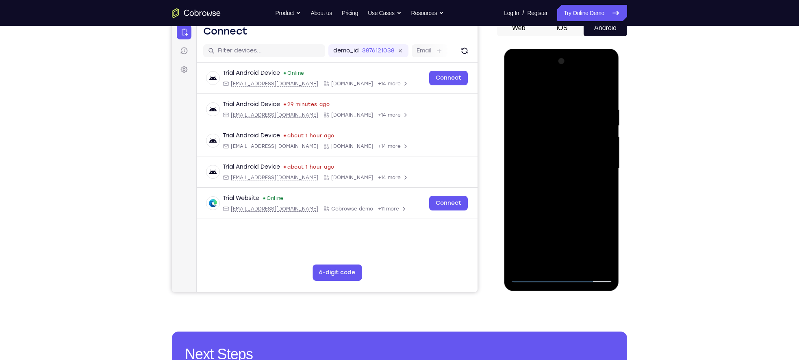
click at [594, 90] on div at bounding box center [561, 169] width 102 height 228
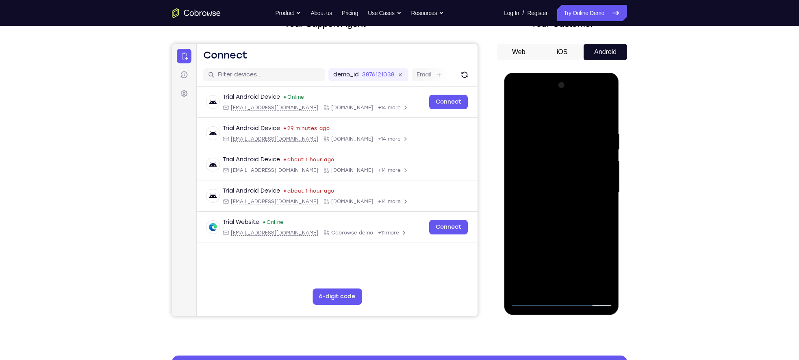
scroll to position [60, 0]
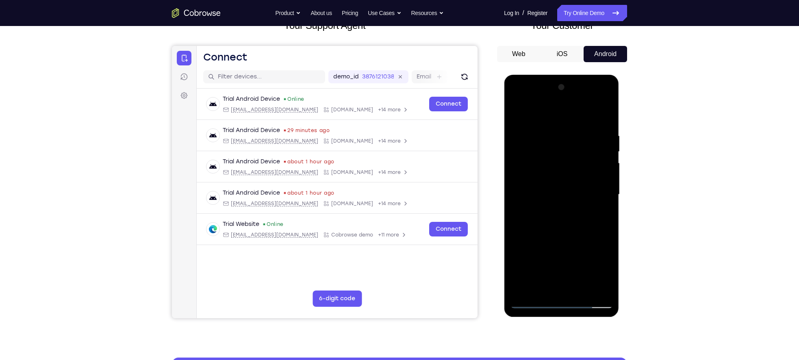
click at [555, 104] on div at bounding box center [561, 195] width 102 height 228
click at [535, 130] on div at bounding box center [561, 195] width 102 height 228
click at [525, 169] on div at bounding box center [561, 195] width 102 height 228
click at [536, 199] on div at bounding box center [561, 195] width 102 height 228
click at [542, 186] on div at bounding box center [561, 195] width 102 height 228
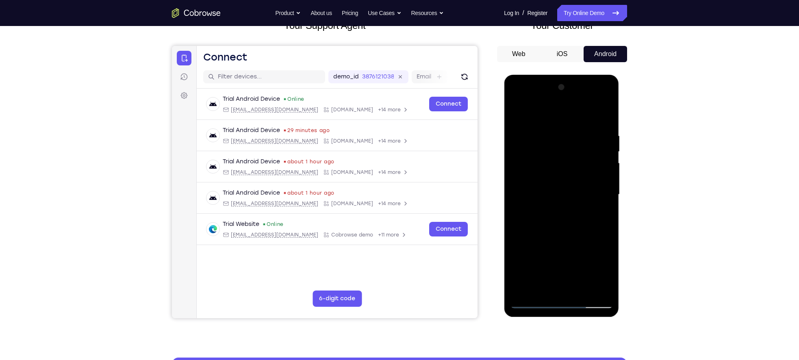
click at [546, 202] on div at bounding box center [561, 195] width 102 height 228
drag, startPoint x: 539, startPoint y: 118, endPoint x: 619, endPoint y: 106, distance: 80.9
click at [594, 106] on div at bounding box center [562, 197] width 116 height 244
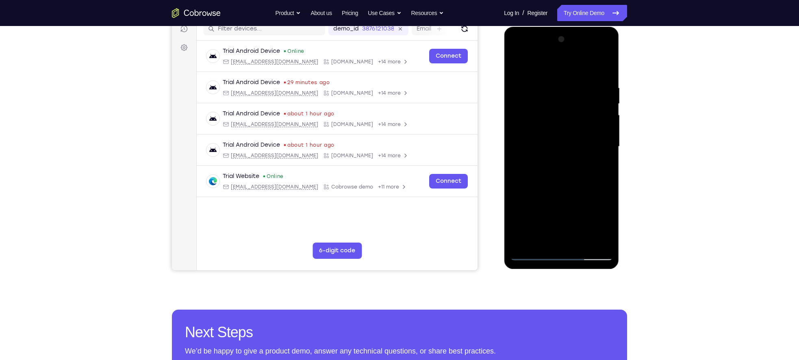
drag, startPoint x: 555, startPoint y: 199, endPoint x: 561, endPoint y: 156, distance: 44.0
click at [561, 156] on div at bounding box center [561, 147] width 102 height 228
click at [583, 243] on div at bounding box center [561, 147] width 102 height 228
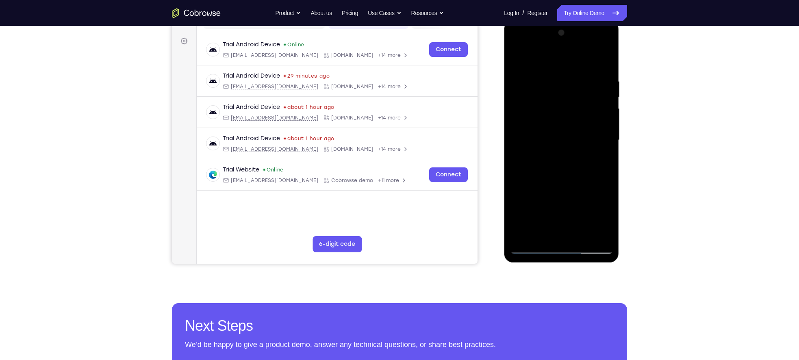
scroll to position [115, 0]
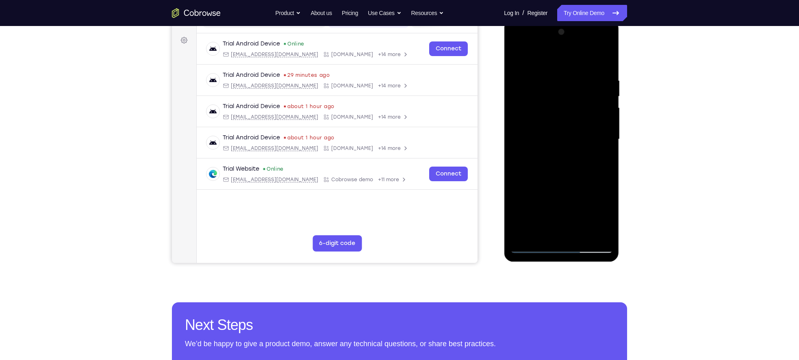
drag, startPoint x: 558, startPoint y: 208, endPoint x: 541, endPoint y: 218, distance: 20.1
click at [541, 218] on div at bounding box center [561, 140] width 102 height 228
click at [558, 117] on div at bounding box center [561, 140] width 102 height 228
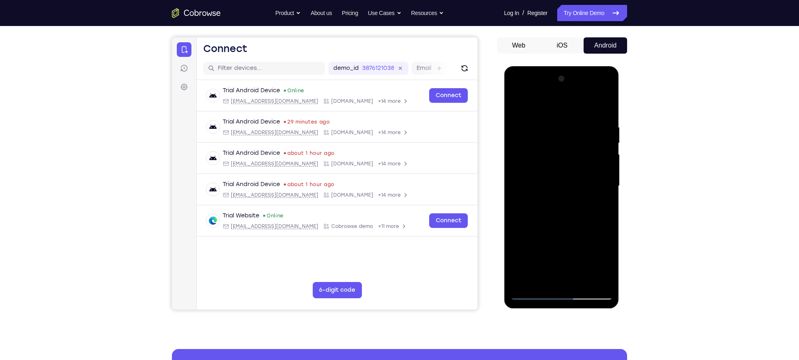
scroll to position [68, 0]
click at [561, 176] on div at bounding box center [561, 187] width 102 height 228
click at [594, 195] on div at bounding box center [561, 187] width 102 height 228
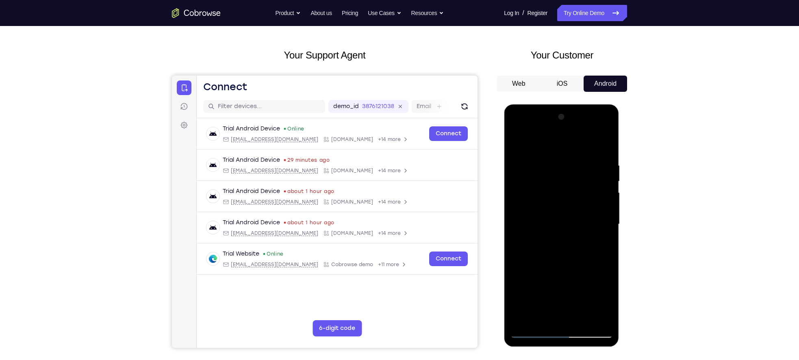
scroll to position [29, 0]
click at [516, 147] on div at bounding box center [561, 225] width 102 height 228
click at [532, 152] on div at bounding box center [561, 225] width 102 height 228
click at [536, 181] on div at bounding box center [561, 225] width 102 height 228
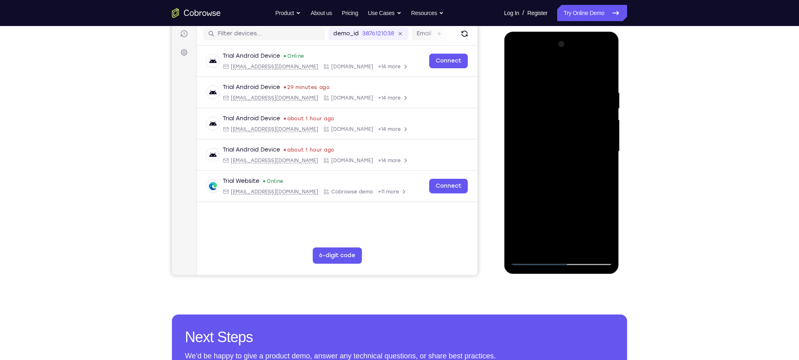
scroll to position [120, 0]
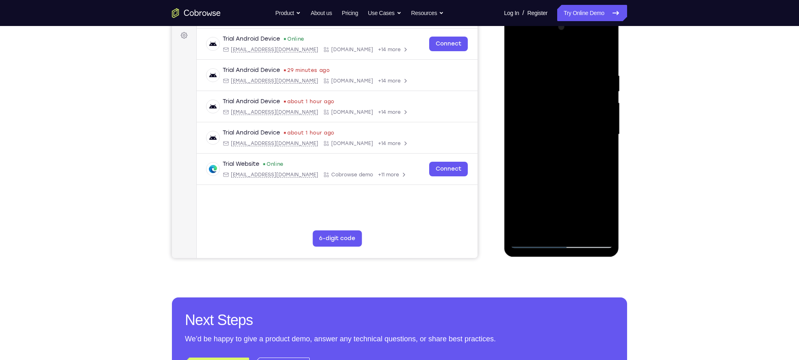
drag, startPoint x: 548, startPoint y: 211, endPoint x: 556, endPoint y: 162, distance: 49.9
click at [556, 162] on div at bounding box center [561, 135] width 102 height 228
click at [530, 242] on div at bounding box center [561, 135] width 102 height 228
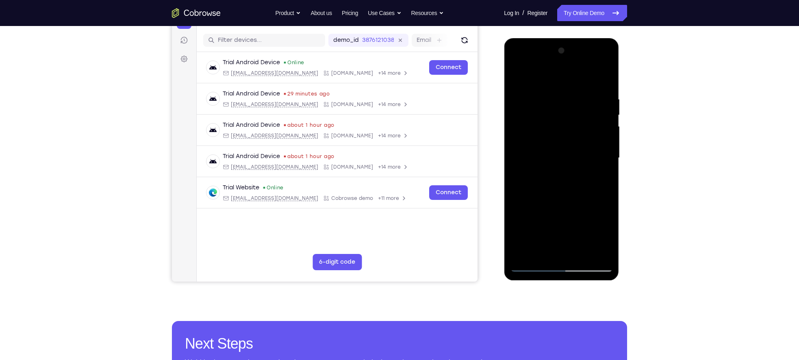
scroll to position [96, 0]
click at [550, 133] on div at bounding box center [561, 159] width 102 height 228
click at [533, 264] on div at bounding box center [561, 159] width 102 height 228
click at [552, 154] on div at bounding box center [561, 159] width 102 height 228
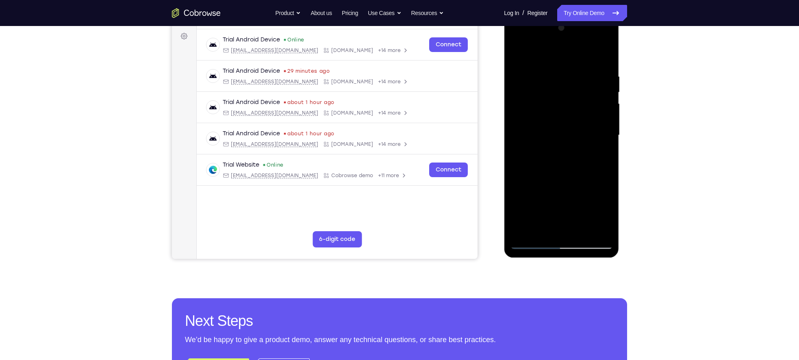
click at [532, 245] on div at bounding box center [561, 136] width 102 height 228
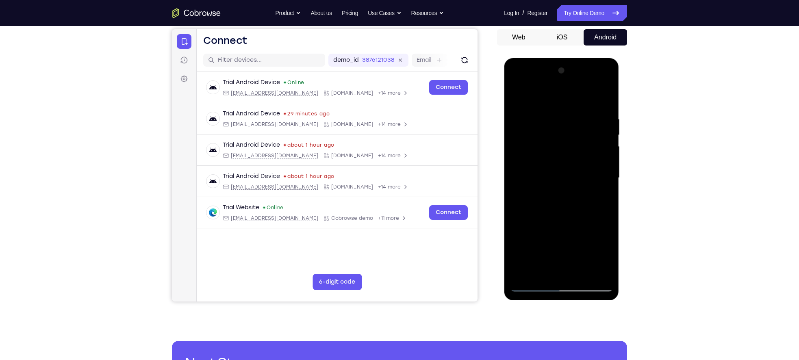
scroll to position [74, 0]
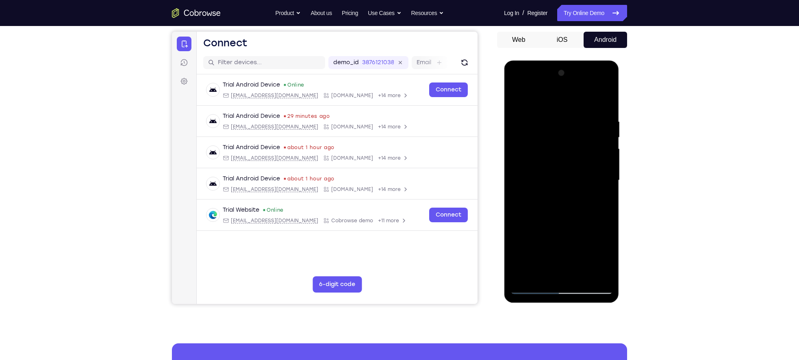
drag, startPoint x: 551, startPoint y: 161, endPoint x: 565, endPoint y: 117, distance: 45.1
click at [565, 117] on div at bounding box center [561, 181] width 102 height 228
click at [566, 104] on div at bounding box center [561, 181] width 102 height 228
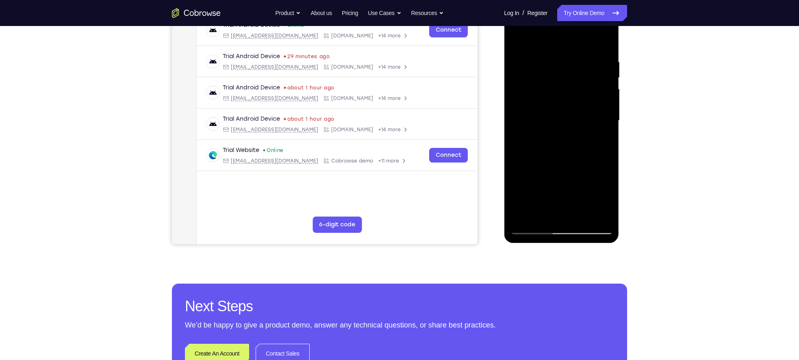
scroll to position [133, 0]
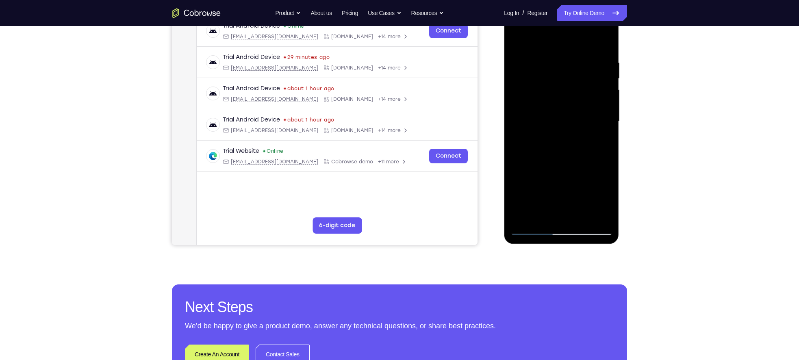
click at [594, 130] on div at bounding box center [561, 122] width 102 height 228
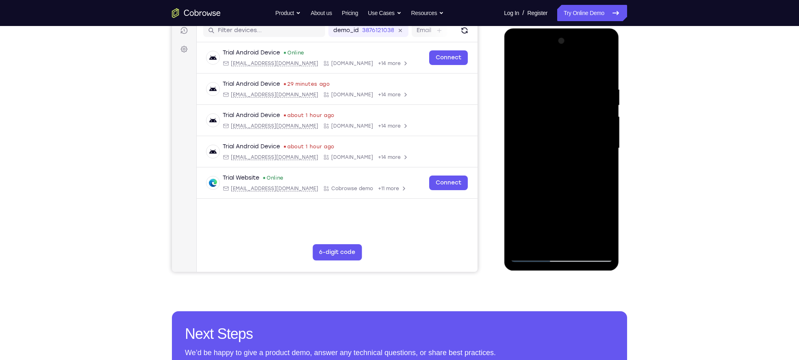
scroll to position [74, 0]
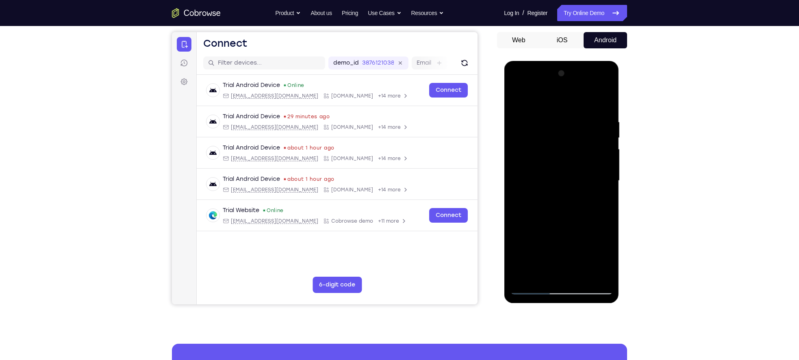
click at [594, 101] on div at bounding box center [561, 181] width 102 height 228
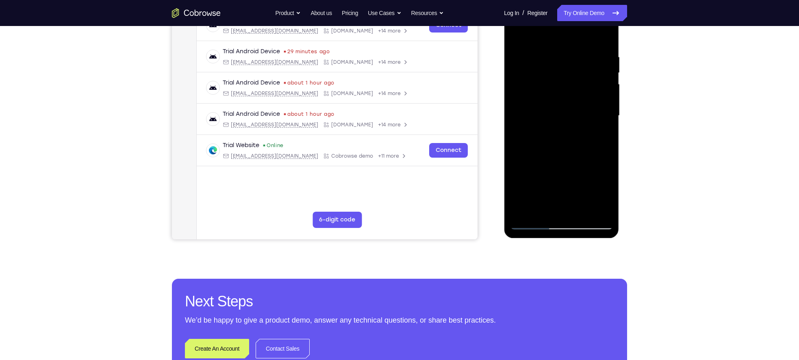
scroll to position [139, 0]
drag, startPoint x: 581, startPoint y: 163, endPoint x: 584, endPoint y: 155, distance: 8.0
drag, startPoint x: 584, startPoint y: 155, endPoint x: 520, endPoint y: 151, distance: 64.4
click at [520, 151] on div at bounding box center [561, 116] width 102 height 228
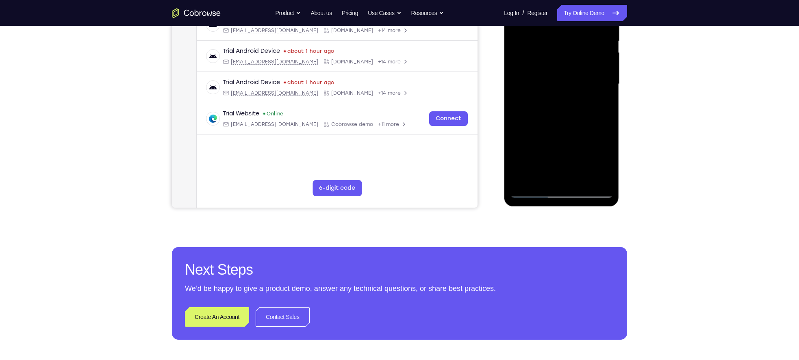
scroll to position [171, 0]
click at [534, 194] on div at bounding box center [561, 84] width 102 height 228
click at [578, 150] on div at bounding box center [561, 84] width 102 height 228
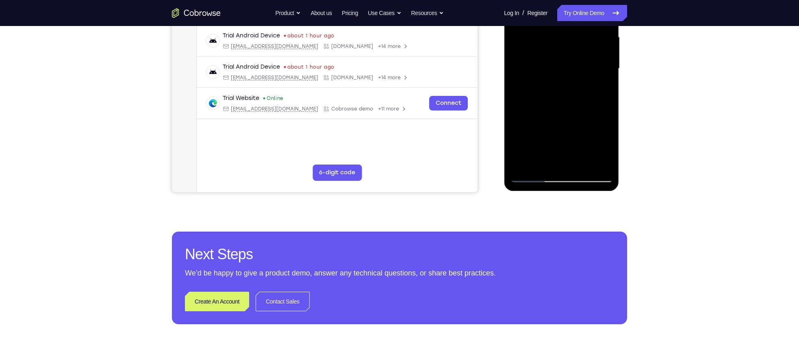
scroll to position [186, 0]
click at [530, 177] on div at bounding box center [561, 68] width 102 height 228
drag, startPoint x: 520, startPoint y: 133, endPoint x: 584, endPoint y: 133, distance: 63.8
click at [584, 133] on div at bounding box center [561, 68] width 102 height 228
click at [523, 128] on div at bounding box center [561, 68] width 102 height 228
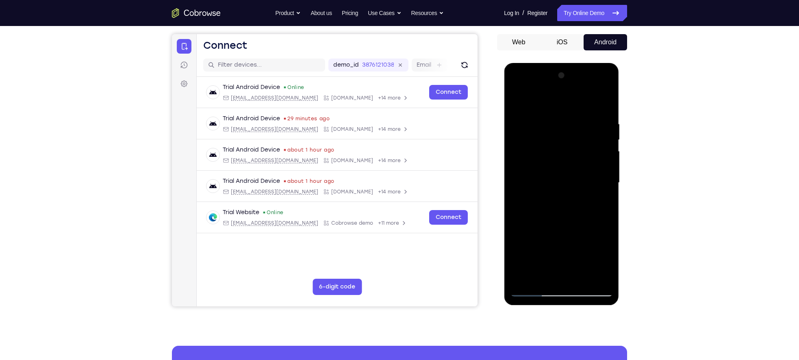
scroll to position [71, 0]
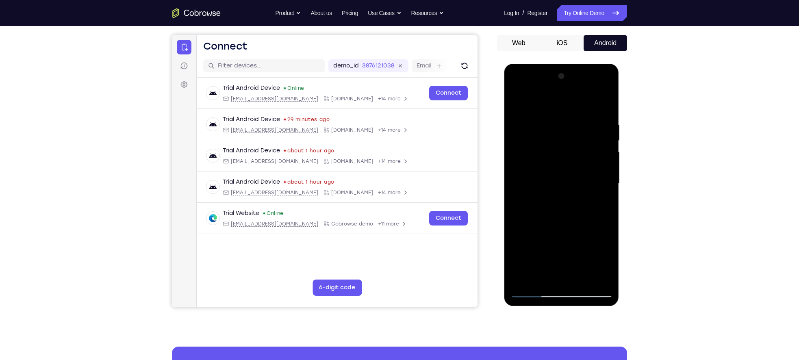
click at [513, 106] on div at bounding box center [561, 184] width 102 height 228
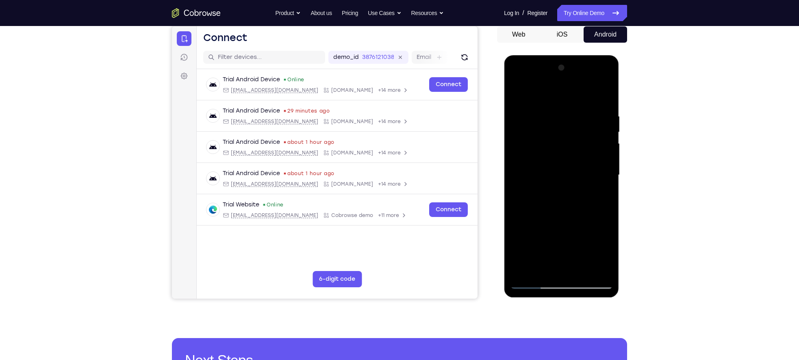
scroll to position [80, 0]
click at [548, 104] on div at bounding box center [561, 175] width 102 height 228
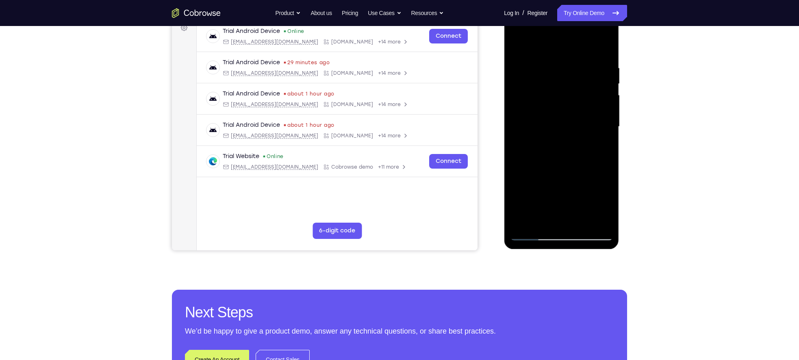
scroll to position [151, 0]
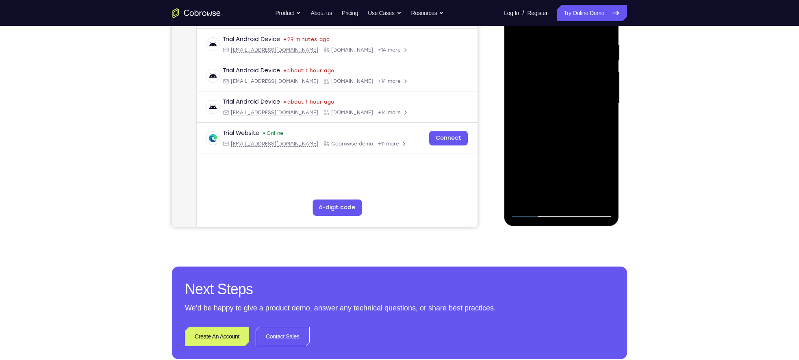
click at [530, 213] on div at bounding box center [561, 104] width 102 height 228
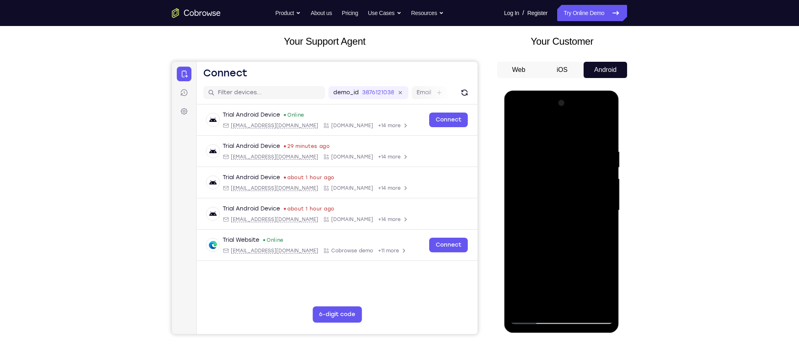
scroll to position [43, 0]
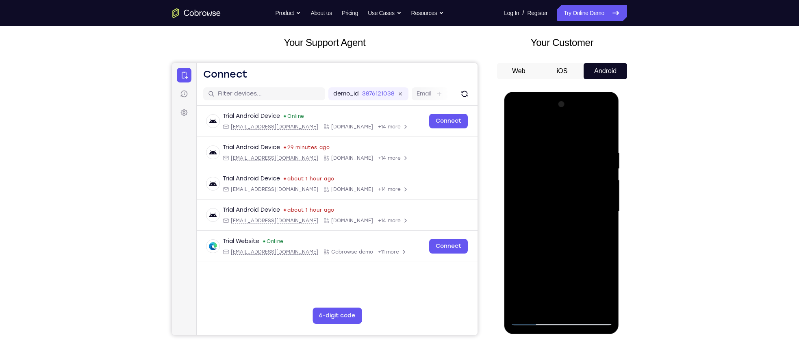
click at [516, 135] on div at bounding box center [561, 212] width 102 height 228
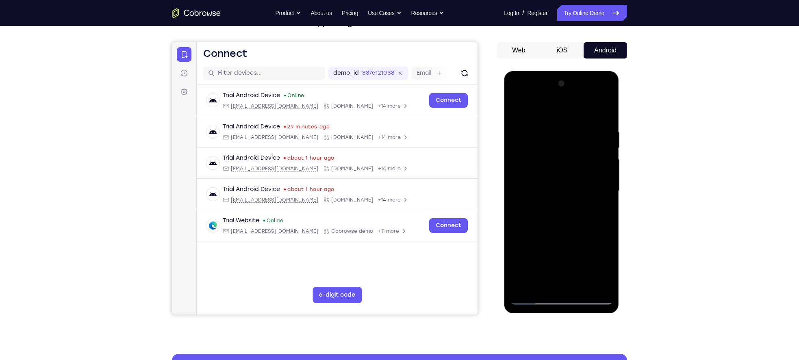
scroll to position [65, 0]
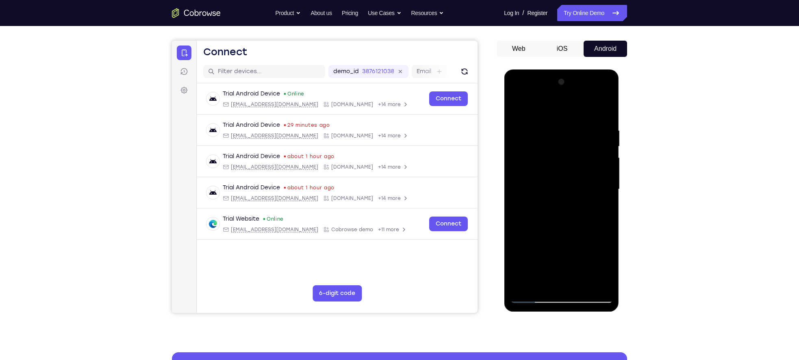
drag, startPoint x: 545, startPoint y: 193, endPoint x: 548, endPoint y: 142, distance: 51.7
click at [548, 142] on div at bounding box center [561, 190] width 102 height 228
drag, startPoint x: 549, startPoint y: 180, endPoint x: 558, endPoint y: 127, distance: 53.6
click at [558, 127] on div at bounding box center [561, 190] width 102 height 228
drag, startPoint x: 552, startPoint y: 178, endPoint x: 563, endPoint y: 120, distance: 58.9
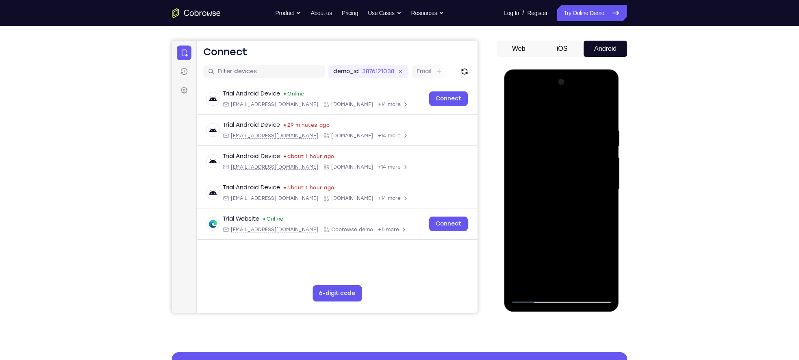
click at [563, 120] on div at bounding box center [561, 190] width 102 height 228
drag, startPoint x: 552, startPoint y: 197, endPoint x: 555, endPoint y: 155, distance: 42.4
click at [555, 155] on div at bounding box center [561, 190] width 102 height 228
drag, startPoint x: 561, startPoint y: 187, endPoint x: 565, endPoint y: 151, distance: 36.8
click at [565, 151] on div at bounding box center [561, 190] width 102 height 228
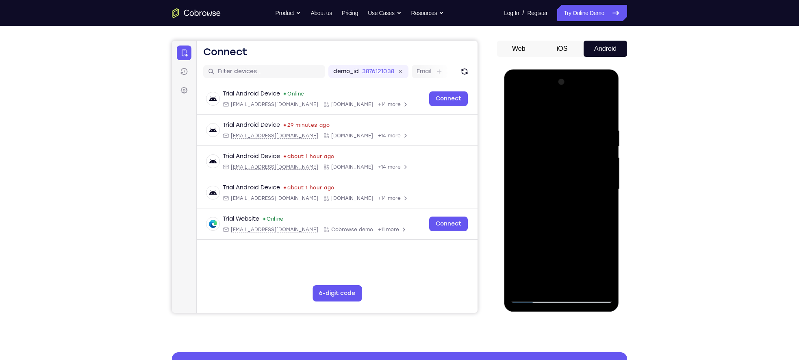
drag, startPoint x: 569, startPoint y: 180, endPoint x: 571, endPoint y: 166, distance: 14.0
click at [571, 166] on div at bounding box center [561, 190] width 102 height 228
drag, startPoint x: 543, startPoint y: 200, endPoint x: 582, endPoint y: 193, distance: 40.6
click at [582, 193] on div at bounding box center [561, 190] width 102 height 228
drag, startPoint x: 526, startPoint y: 175, endPoint x: 588, endPoint y: 185, distance: 62.2
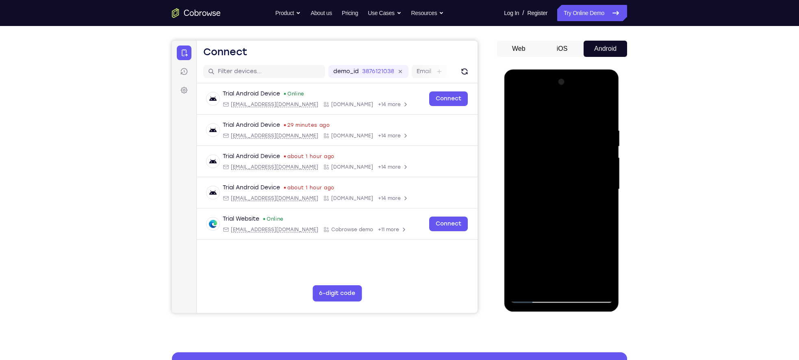
click at [588, 185] on div at bounding box center [561, 190] width 102 height 228
drag, startPoint x: 524, startPoint y: 181, endPoint x: 604, endPoint y: 186, distance: 79.4
click at [594, 186] on div at bounding box center [561, 190] width 102 height 228
drag, startPoint x: 536, startPoint y: 201, endPoint x: 1131, endPoint y: 275, distance: 599.7
click at [594, 208] on html "Online web based iOS Simulators and Android Emulators. Run iPhone, iPad, Mobile…" at bounding box center [562, 192] width 116 height 244
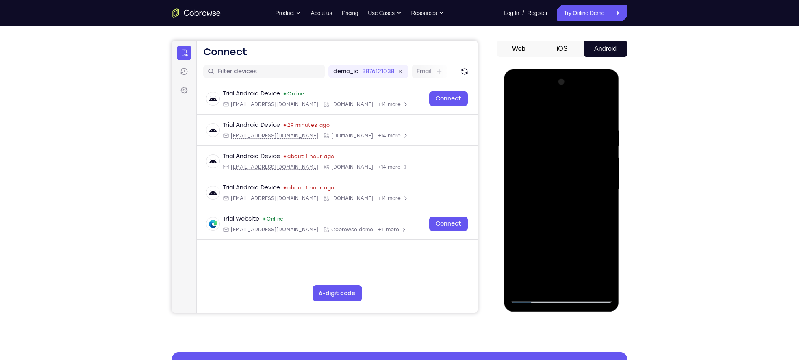
drag, startPoint x: 513, startPoint y: 185, endPoint x: 667, endPoint y: 202, distance: 155.9
click at [594, 202] on html "Online web based iOS Simulators and Android Emulators. Run iPhone, iPad, Mobile…" at bounding box center [562, 192] width 116 height 244
drag, startPoint x: 556, startPoint y: 187, endPoint x: 664, endPoint y: 198, distance: 109.1
click at [594, 198] on html "Online web based iOS Simulators and Android Emulators. Run iPhone, iPad, Mobile…" at bounding box center [562, 192] width 116 height 244
drag, startPoint x: 523, startPoint y: 190, endPoint x: 606, endPoint y: 185, distance: 83.5
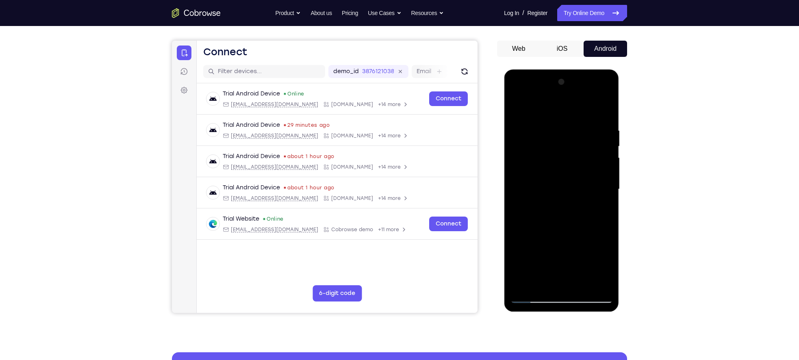
click at [594, 185] on div at bounding box center [561, 190] width 102 height 228
drag, startPoint x: 559, startPoint y: 189, endPoint x: 630, endPoint y: 187, distance: 70.8
click at [594, 187] on html "Online web based iOS Simulators and Android Emulators. Run iPhone, iPad, Mobile…" at bounding box center [562, 192] width 116 height 244
drag, startPoint x: 548, startPoint y: 180, endPoint x: 637, endPoint y: 185, distance: 88.7
click at [594, 185] on html "Online web based iOS Simulators and Android Emulators. Run iPhone, iPad, Mobile…" at bounding box center [562, 192] width 116 height 244
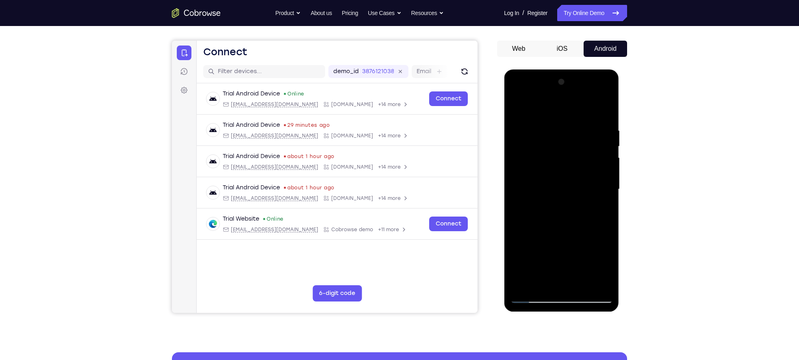
drag, startPoint x: 536, startPoint y: 180, endPoint x: 654, endPoint y: 185, distance: 118.4
click at [594, 185] on html "Online web based iOS Simulators and Android Emulators. Run iPhone, iPad, Mobile…" at bounding box center [562, 192] width 116 height 244
drag, startPoint x: 554, startPoint y: 182, endPoint x: 656, endPoint y: 187, distance: 101.8
click at [594, 187] on html "Online web based iOS Simulators and Android Emulators. Run iPhone, iPad, Mobile…" at bounding box center [562, 192] width 116 height 244
drag, startPoint x: 554, startPoint y: 178, endPoint x: 649, endPoint y: 180, distance: 94.7
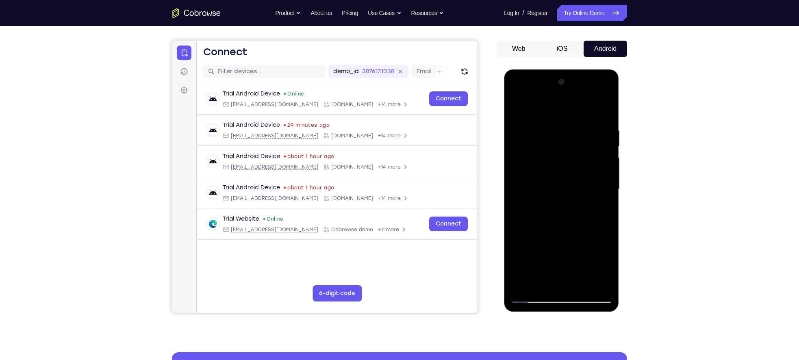
click at [594, 180] on html "Online web based iOS Simulators and Android Emulators. Run iPhone, iPad, Mobile…" at bounding box center [562, 192] width 116 height 244
drag, startPoint x: 564, startPoint y: 176, endPoint x: 678, endPoint y: 184, distance: 114.5
click at [594, 184] on html "Online web based iOS Simulators and Android Emulators. Run iPhone, iPad, Mobile…" at bounding box center [562, 192] width 116 height 244
drag, startPoint x: 548, startPoint y: 169, endPoint x: 648, endPoint y: 174, distance: 99.7
click at [594, 174] on html "Online web based iOS Simulators and Android Emulators. Run iPhone, iPad, Mobile…" at bounding box center [562, 192] width 116 height 244
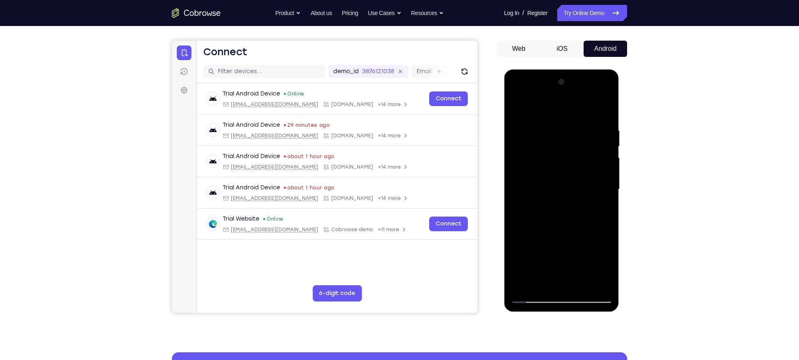
drag, startPoint x: 528, startPoint y: 172, endPoint x: 628, endPoint y: 178, distance: 100.6
click at [594, 178] on html "Online web based iOS Simulators and Android Emulators. Run iPhone, iPad, Mobile…" at bounding box center [562, 192] width 116 height 244
drag, startPoint x: 524, startPoint y: 178, endPoint x: 658, endPoint y: 187, distance: 134.9
click at [594, 187] on html "Online web based iOS Simulators and Android Emulators. Run iPhone, iPad, Mobile…" at bounding box center [562, 192] width 116 height 244
drag, startPoint x: 539, startPoint y: 180, endPoint x: 1176, endPoint y: 263, distance: 642.3
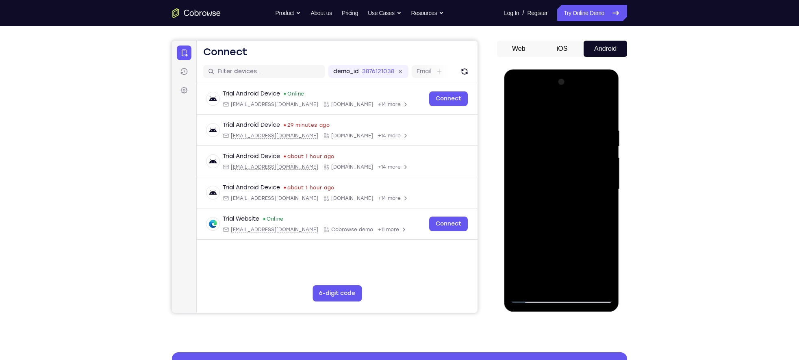
click at [594, 193] on html "Online web based iOS Simulators and Android Emulators. Run iPhone, iPad, Mobile…" at bounding box center [562, 192] width 116 height 244
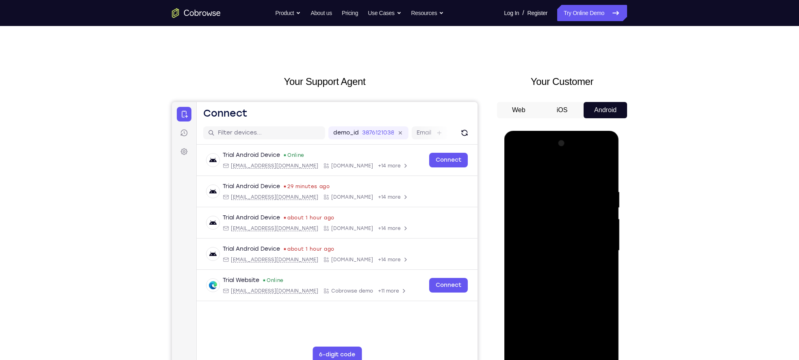
scroll to position [0, 0]
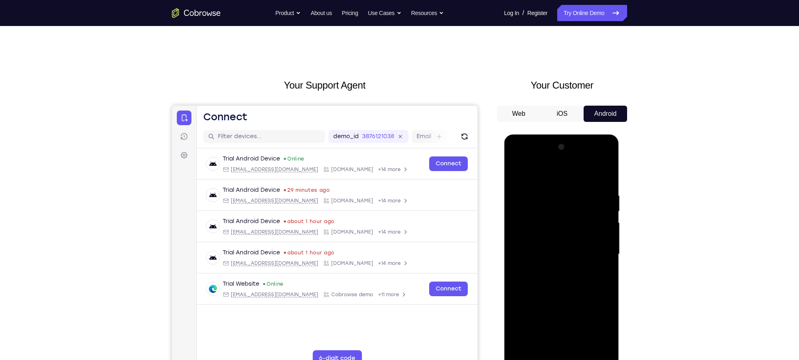
click at [547, 158] on div at bounding box center [561, 255] width 102 height 228
click at [521, 193] on div at bounding box center [561, 255] width 102 height 228
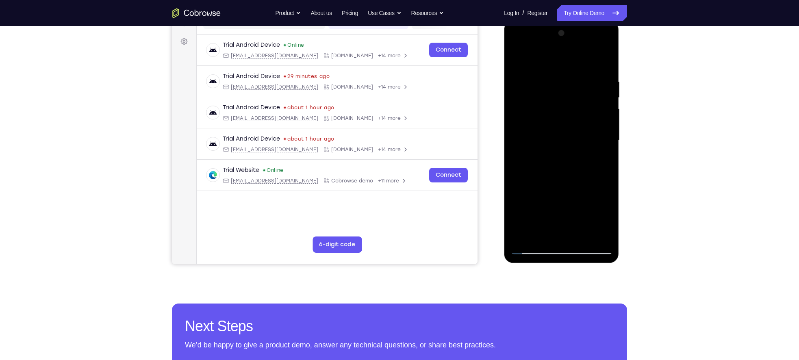
scroll to position [114, 0]
click at [543, 236] on div at bounding box center [561, 140] width 102 height 228
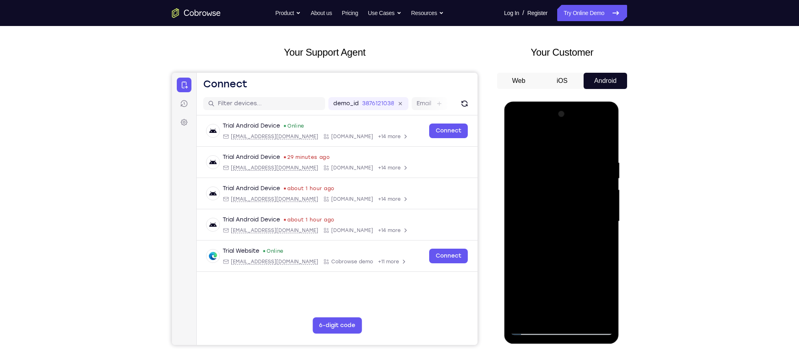
scroll to position [32, 0]
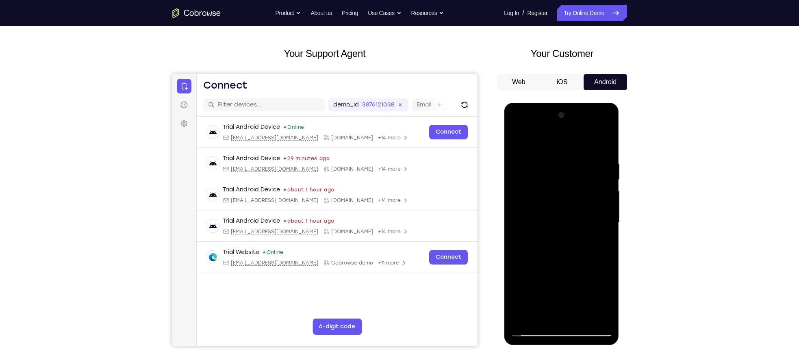
click at [530, 141] on div at bounding box center [561, 223] width 102 height 228
click at [517, 154] on div at bounding box center [561, 223] width 102 height 228
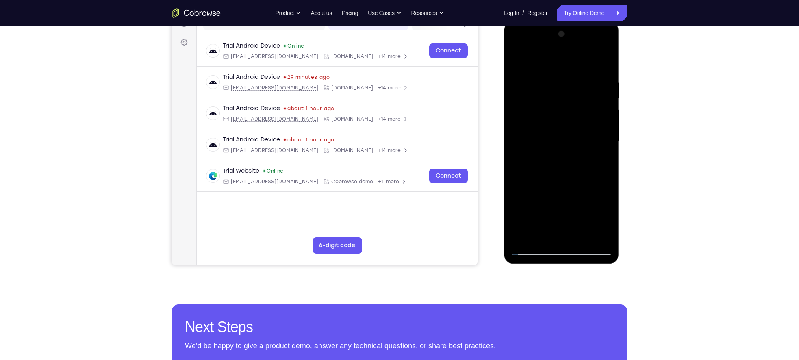
scroll to position [114, 0]
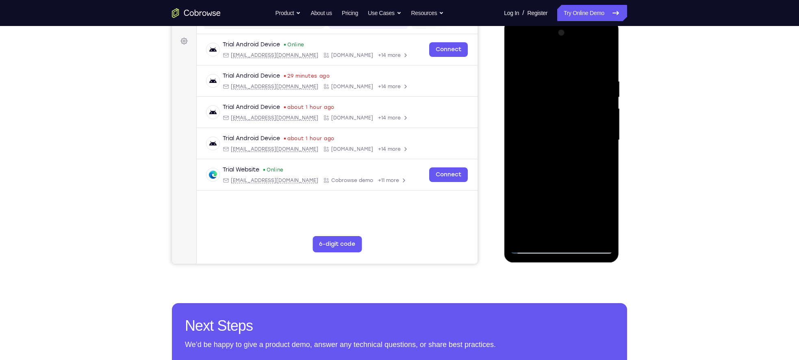
click at [592, 234] on div at bounding box center [561, 140] width 102 height 228
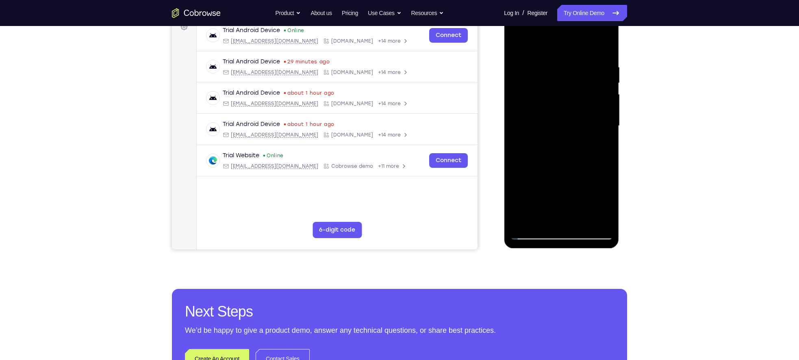
scroll to position [129, 0]
click at [563, 235] on div at bounding box center [561, 126] width 102 height 228
